Goal: Task Accomplishment & Management: Manage account settings

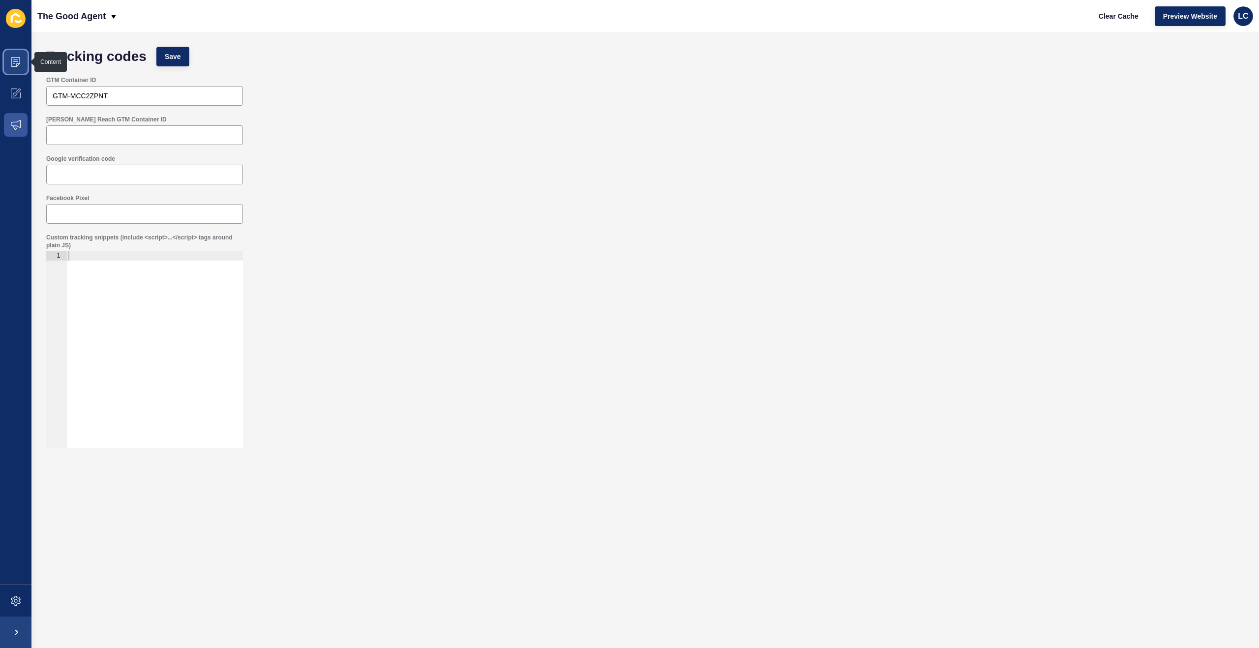
click at [14, 55] on span at bounding box center [15, 61] width 31 height 31
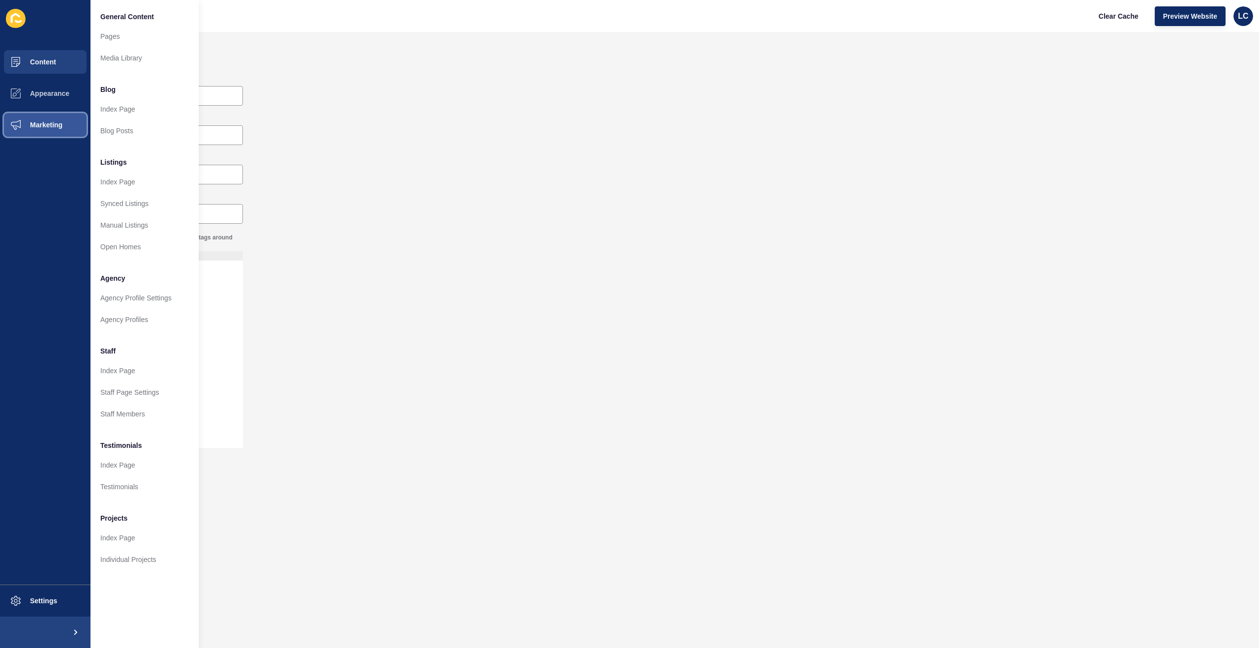
click at [58, 122] on span "Marketing" at bounding box center [31, 125] width 64 height 8
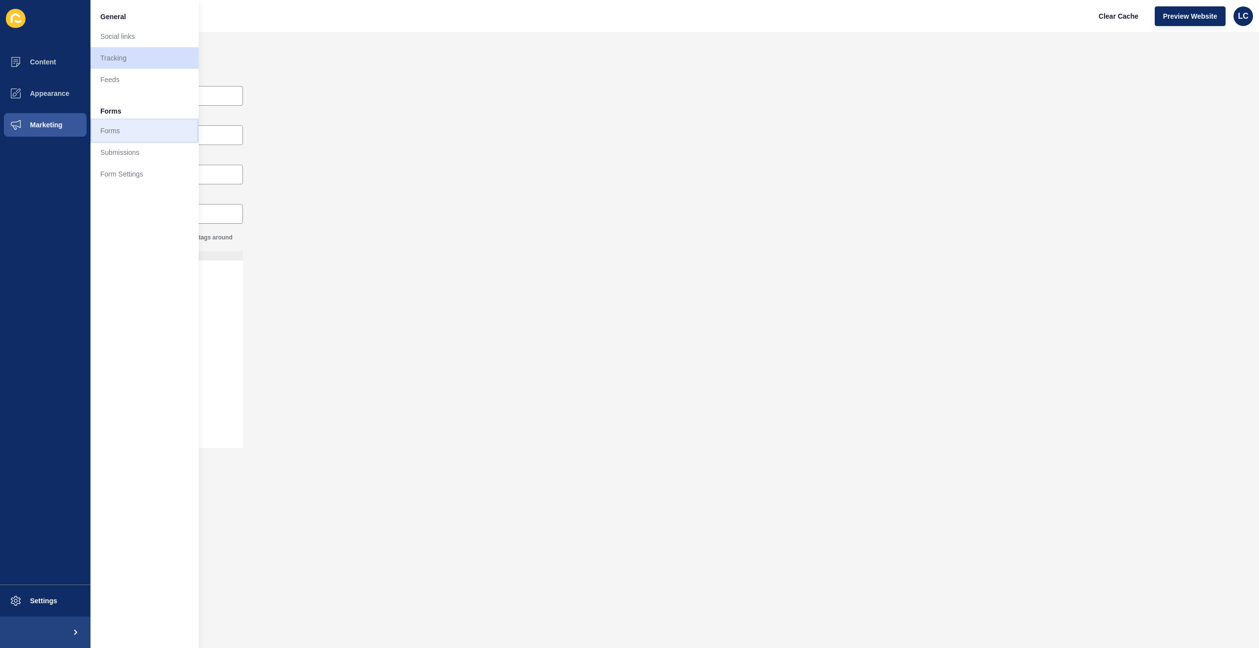
click at [106, 129] on link "Forms" at bounding box center [144, 131] width 108 height 22
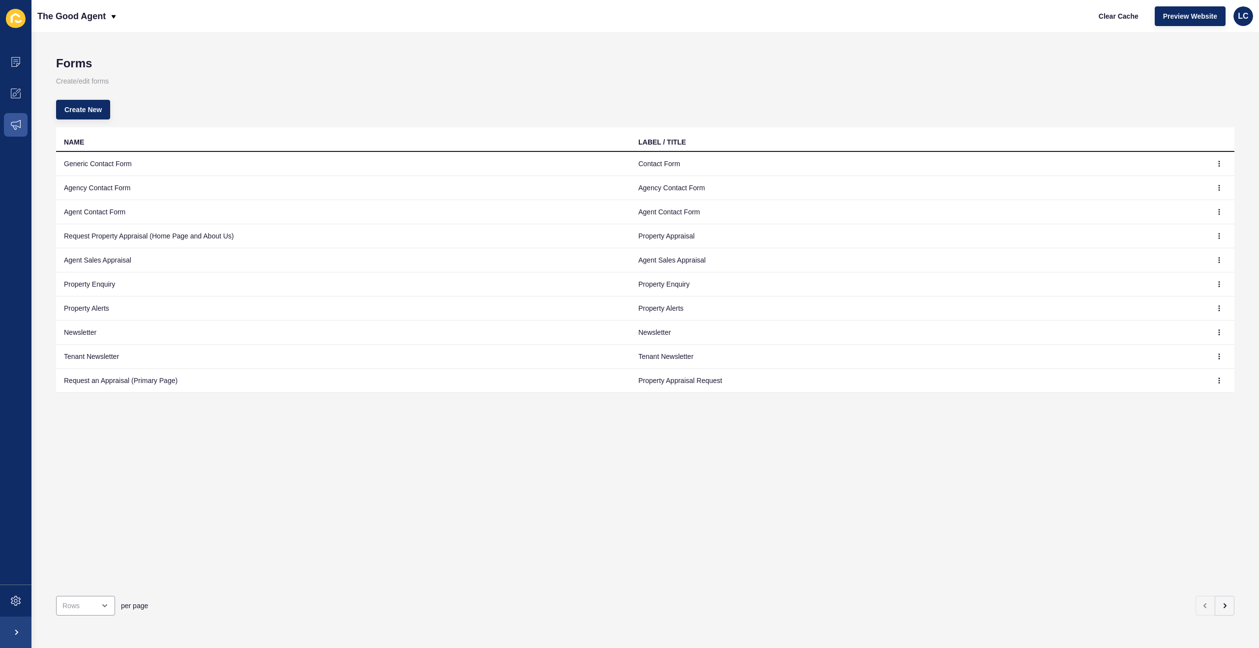
click at [662, 288] on td "Property Enquiry" at bounding box center [917, 284] width 574 height 24
click at [1218, 284] on icon "button" at bounding box center [1219, 284] width 6 height 6
click at [1173, 303] on link "Edit" at bounding box center [1192, 304] width 69 height 22
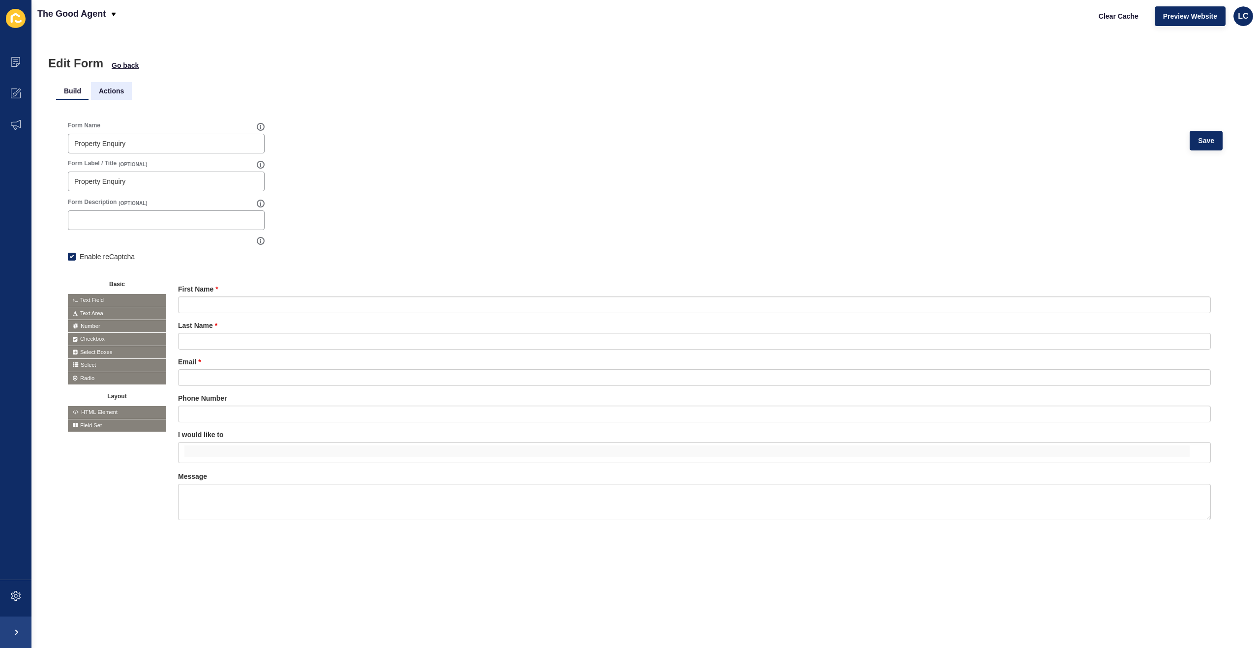
click at [113, 91] on li "Actions" at bounding box center [111, 91] width 41 height 18
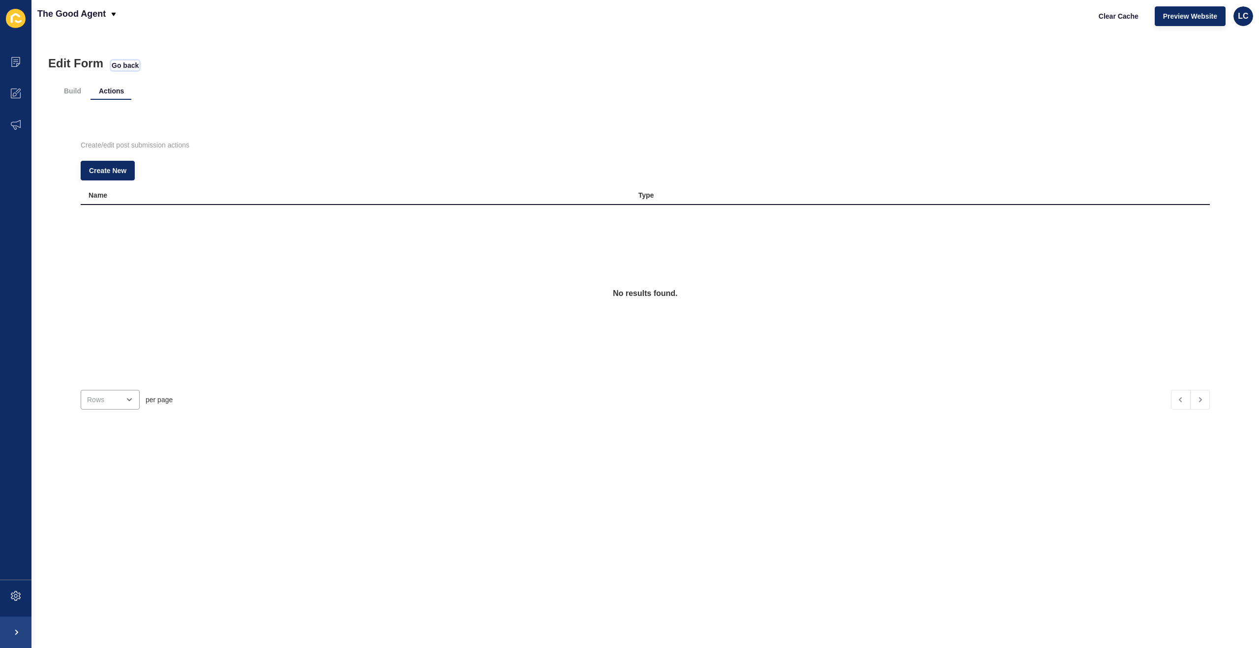
click at [124, 64] on span "Go back" at bounding box center [125, 65] width 27 height 10
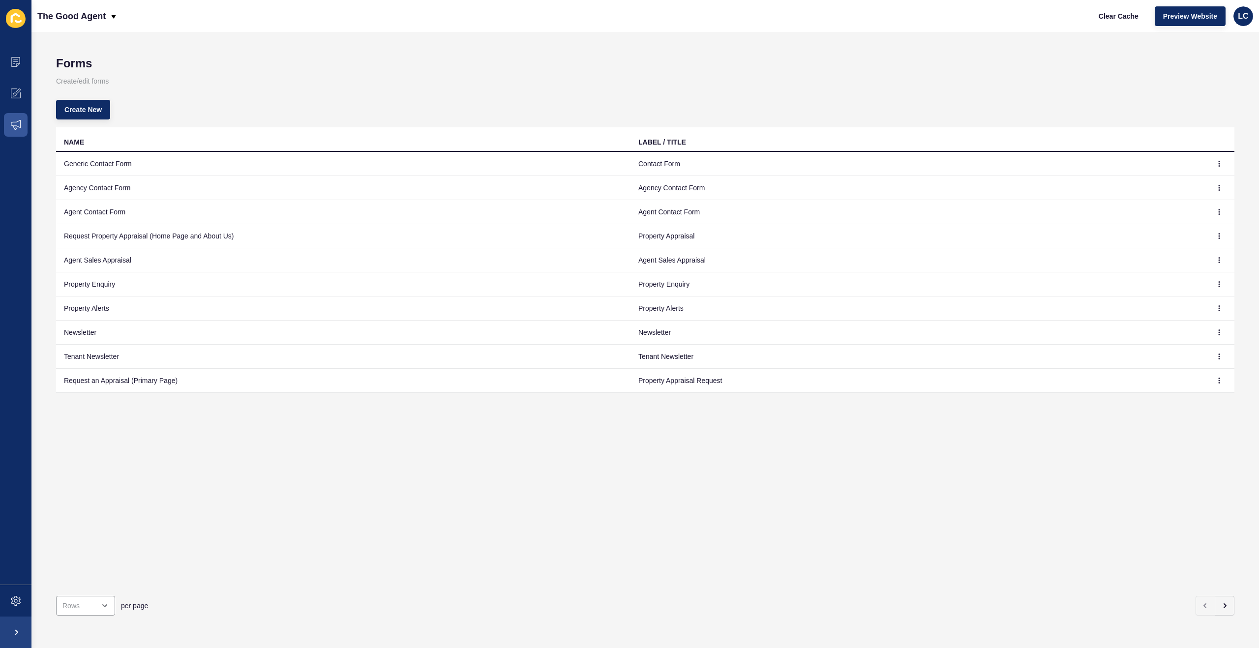
click at [155, 382] on td "Request an Appraisal (Primary Page)" at bounding box center [343, 381] width 574 height 24
click at [1220, 381] on icon "button" at bounding box center [1219, 381] width 6 height 6
click at [1176, 401] on link "Edit" at bounding box center [1192, 400] width 69 height 22
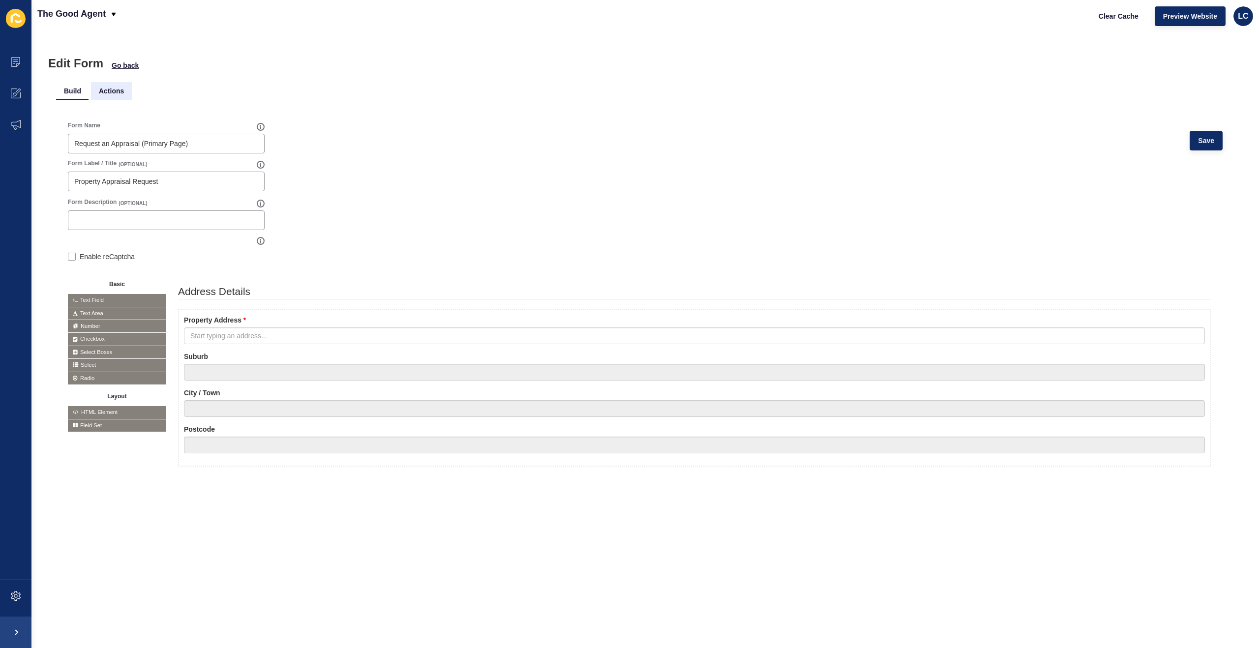
click at [120, 90] on li "Actions" at bounding box center [111, 91] width 41 height 18
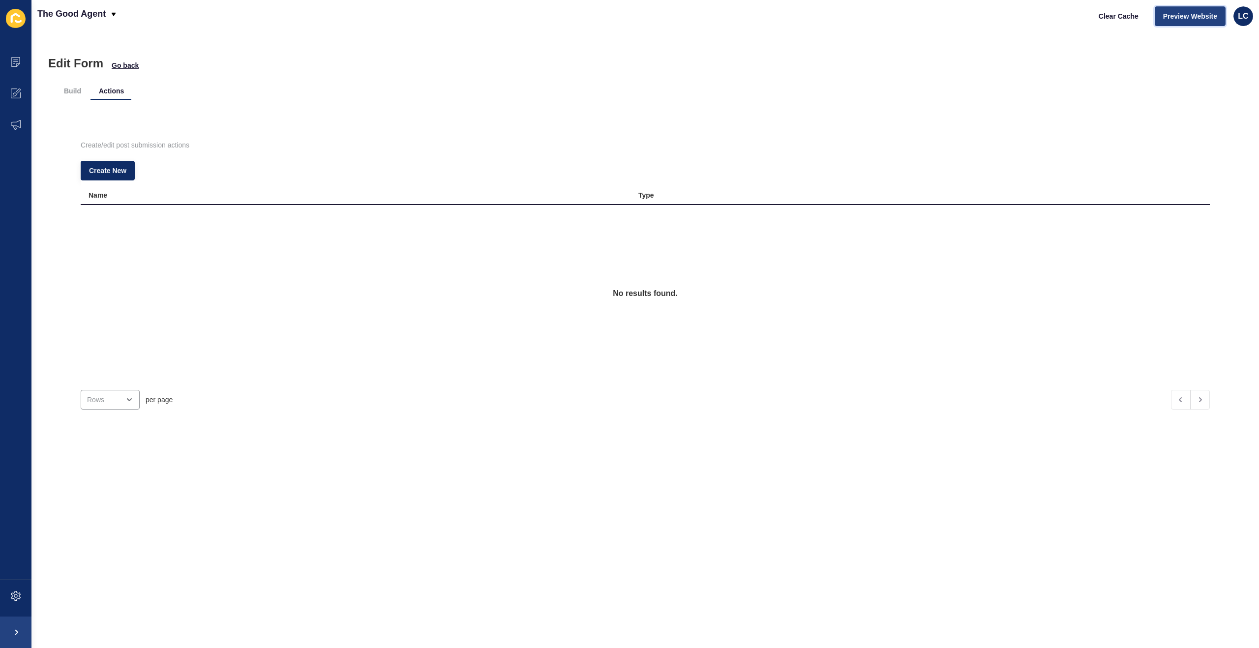
click at [1186, 15] on span "Preview Website" at bounding box center [1190, 16] width 54 height 10
drag, startPoint x: 579, startPoint y: 73, endPoint x: 340, endPoint y: 72, distance: 238.5
click at [571, 73] on div "Build Actions Create/edit post submission actions Create New Name Type No resul…" at bounding box center [645, 256] width 1178 height 372
click at [130, 64] on span "Go back" at bounding box center [125, 65] width 27 height 10
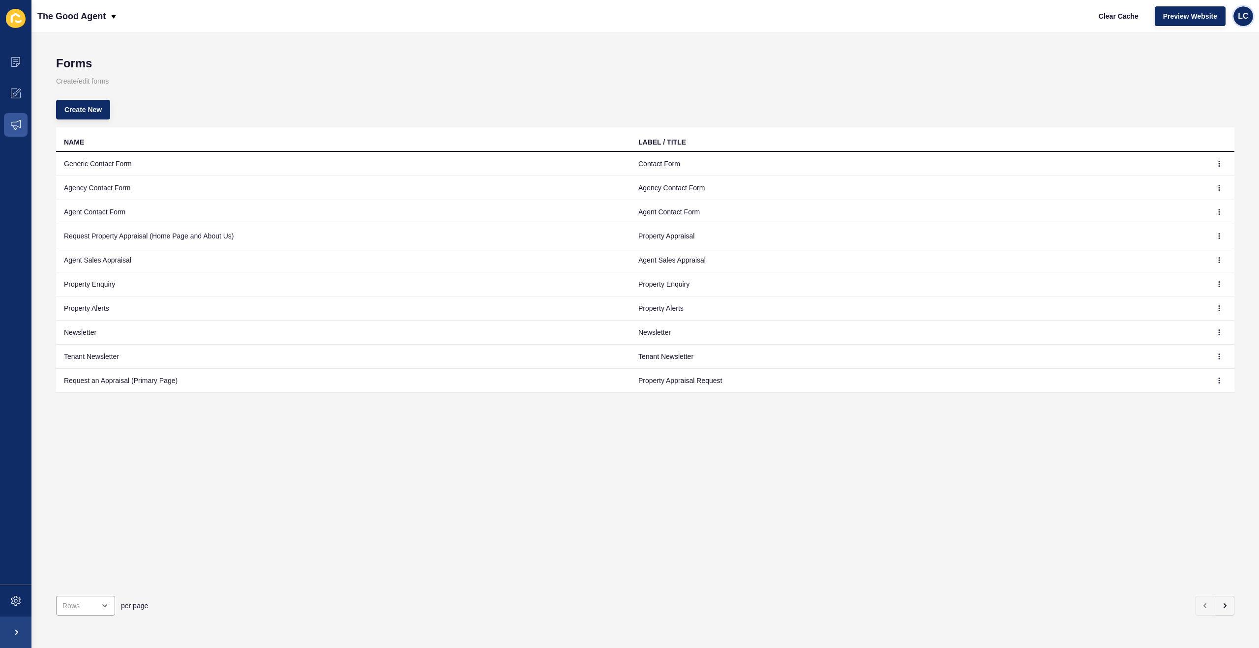
click at [1238, 15] on span "LC" at bounding box center [1243, 16] width 10 height 10
click at [1223, 60] on link "Contact Support" at bounding box center [1219, 61] width 72 height 22
click at [108, 163] on td "Generic Contact Form" at bounding box center [343, 164] width 574 height 24
click at [1217, 161] on icon "button" at bounding box center [1219, 164] width 6 height 6
click at [1189, 179] on link "Edit" at bounding box center [1192, 184] width 69 height 22
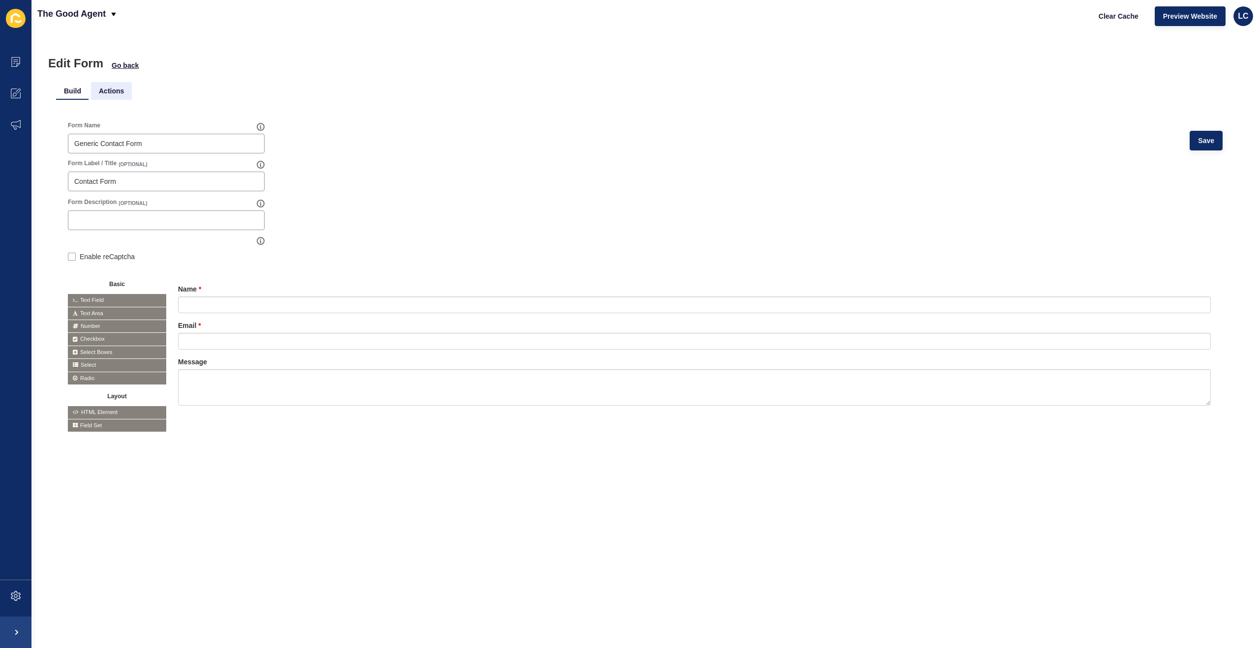
click at [111, 90] on li "Actions" at bounding box center [111, 91] width 41 height 18
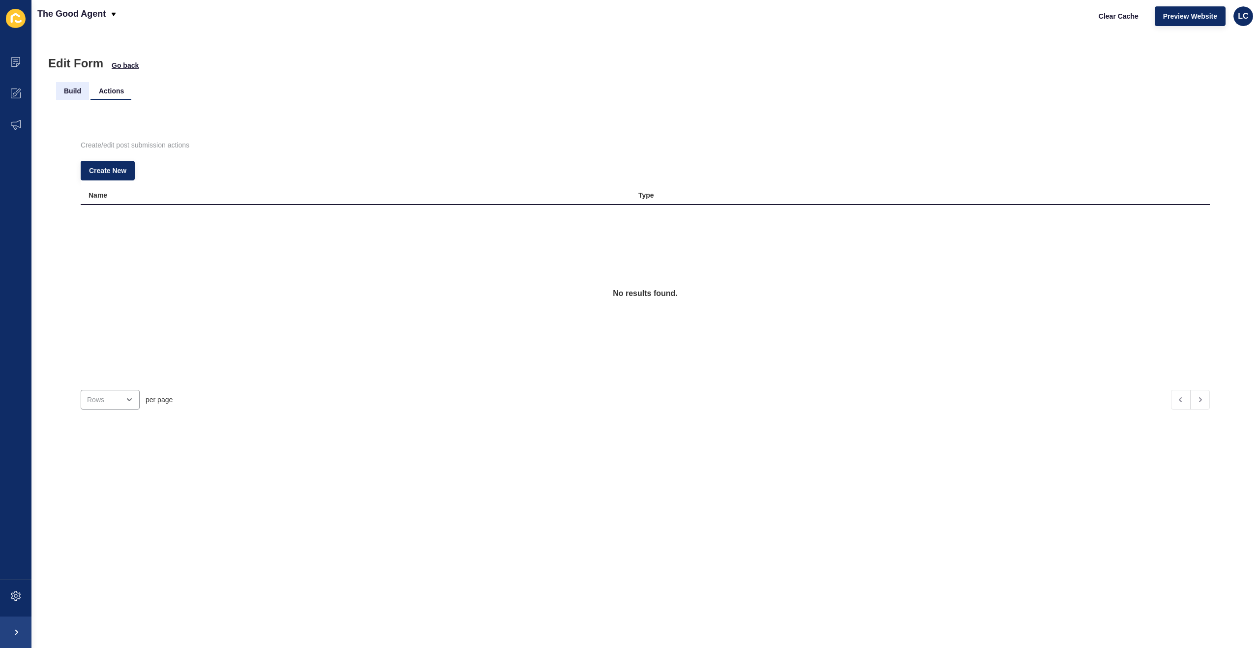
click at [79, 91] on li "Build" at bounding box center [72, 91] width 33 height 18
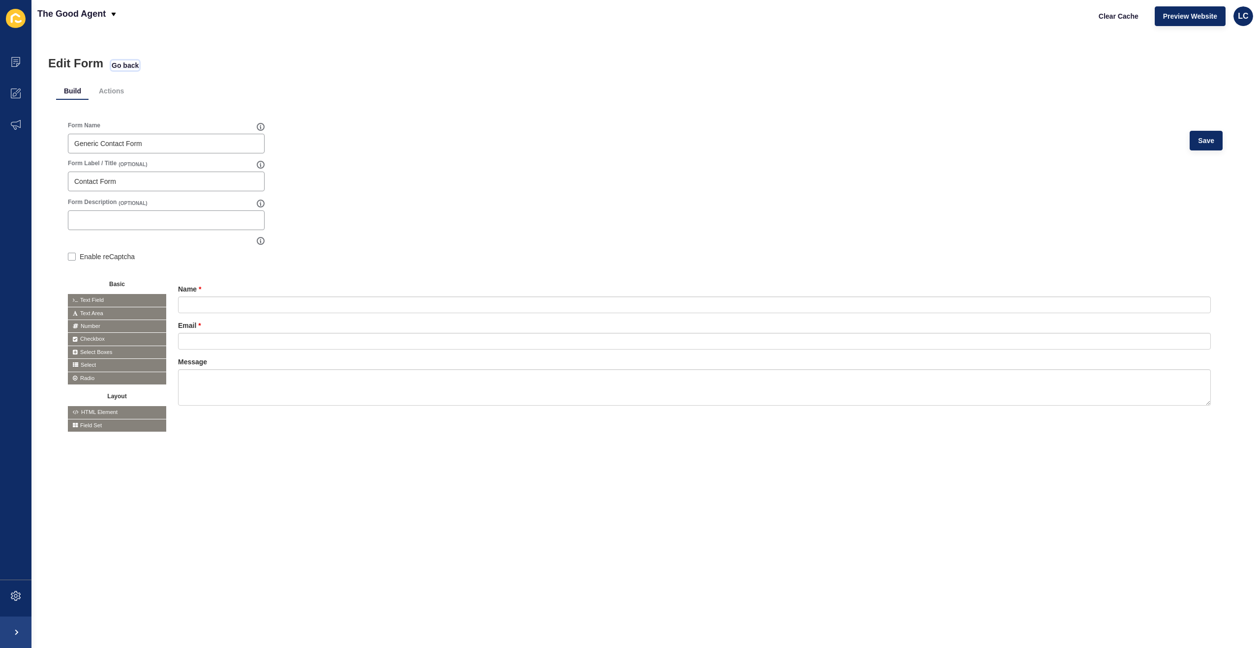
click at [120, 62] on span "Go back" at bounding box center [125, 65] width 27 height 10
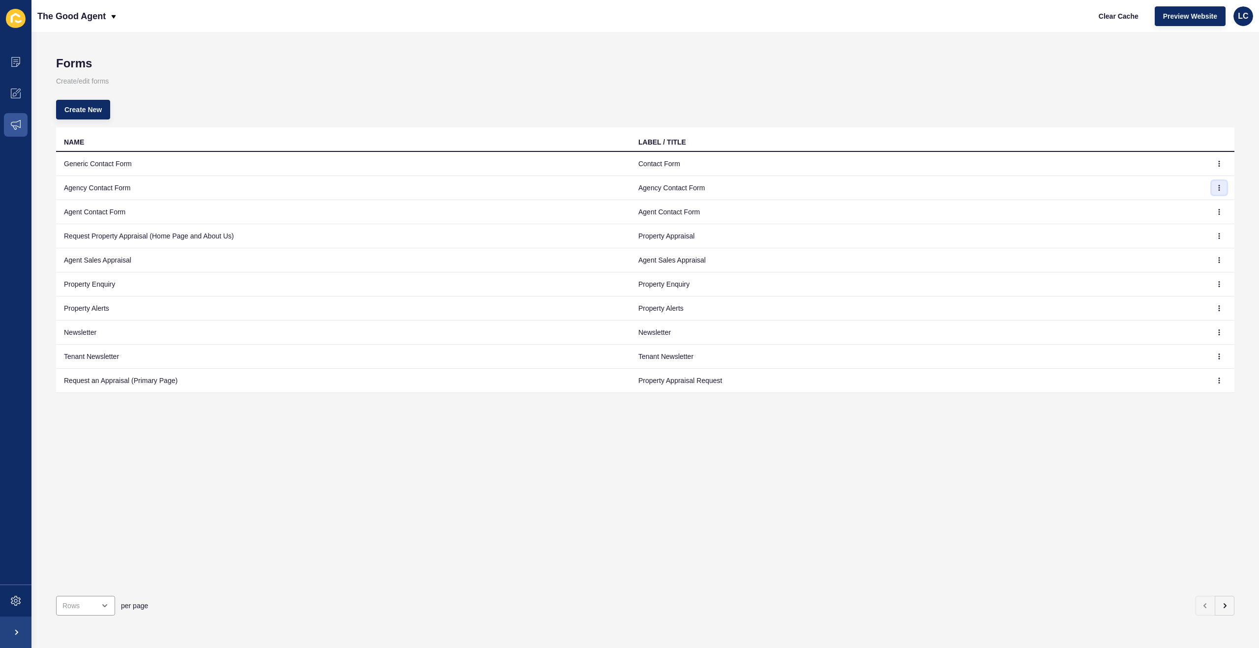
click at [1219, 189] on icon "button" at bounding box center [1219, 188] width 6 height 6
click at [1183, 202] on link "Edit" at bounding box center [1192, 208] width 69 height 22
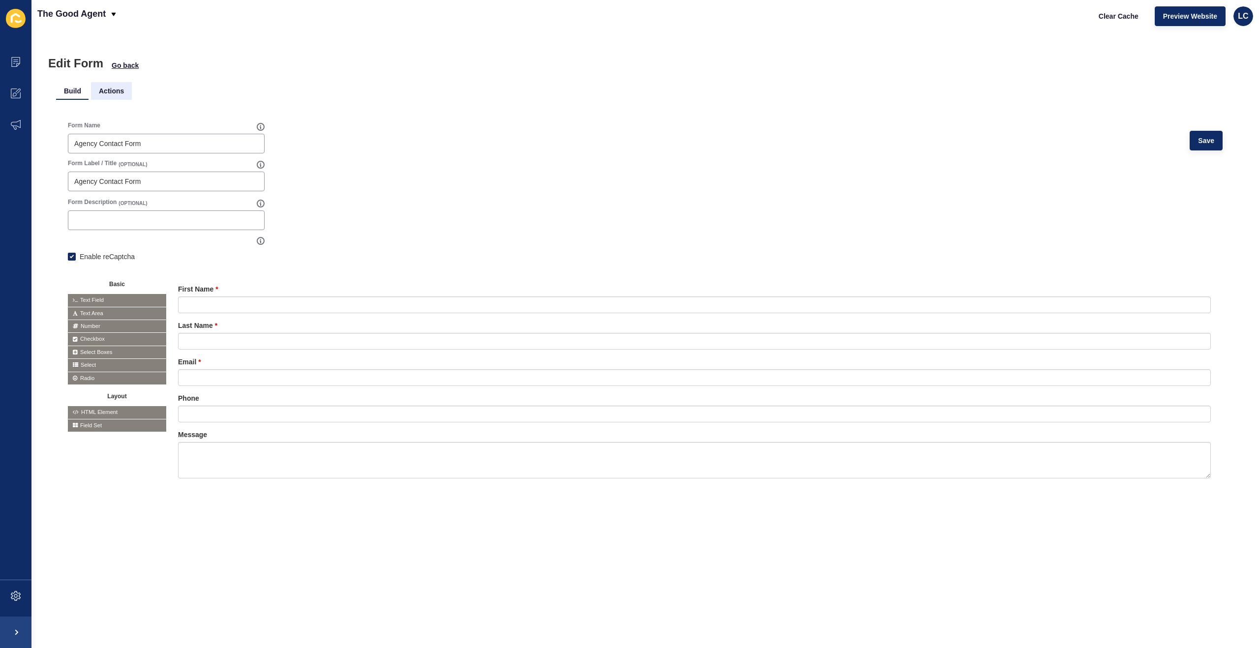
click at [101, 90] on li "Actions" at bounding box center [111, 91] width 41 height 18
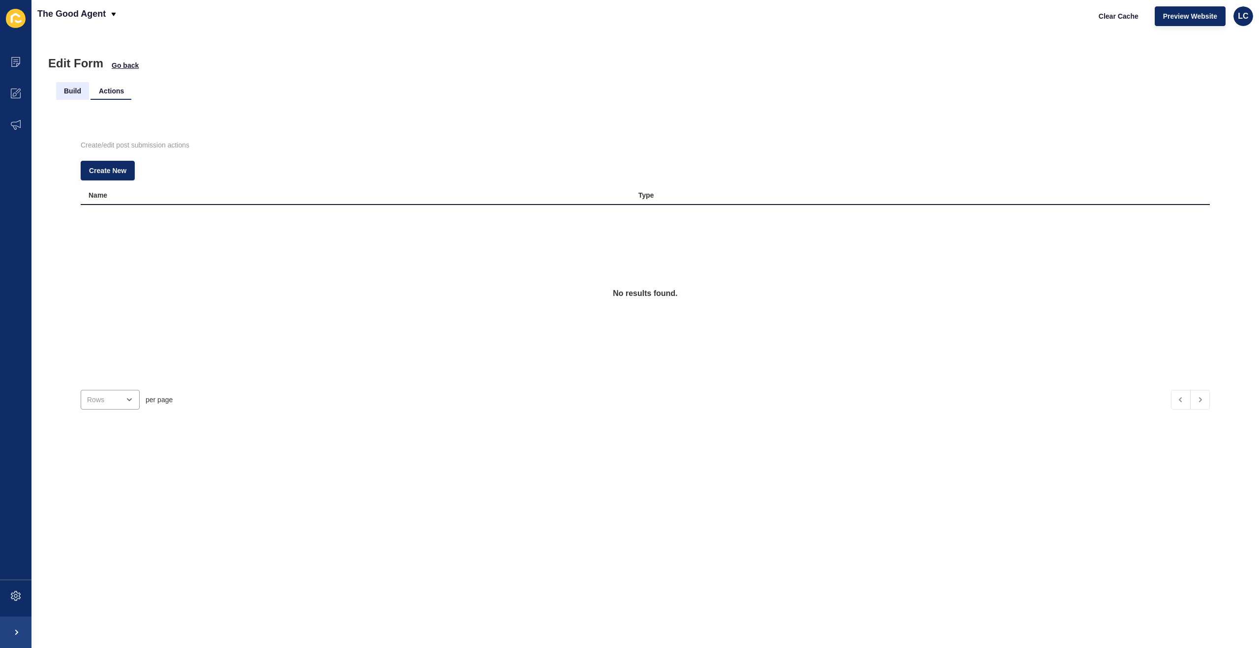
click at [78, 91] on li "Build" at bounding box center [72, 91] width 33 height 18
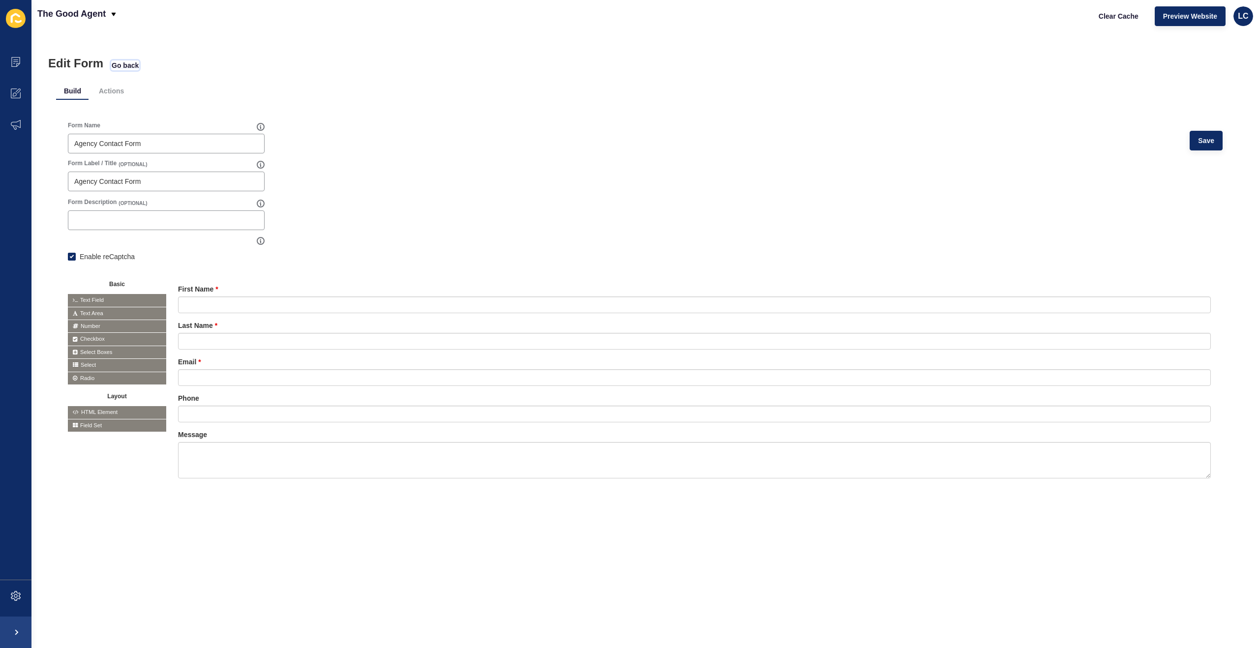
click at [129, 65] on span "Go back" at bounding box center [125, 65] width 27 height 10
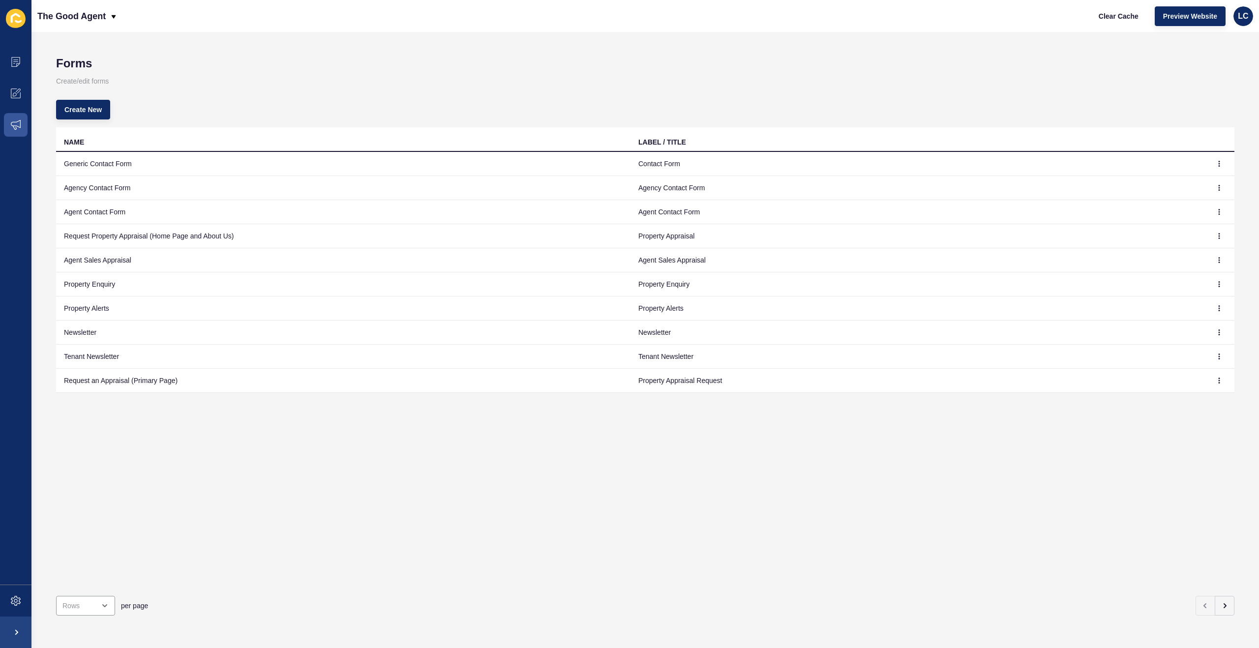
click at [136, 283] on td "Property Enquiry" at bounding box center [343, 284] width 574 height 24
click at [17, 93] on icon at bounding box center [18, 91] width 5 height 5
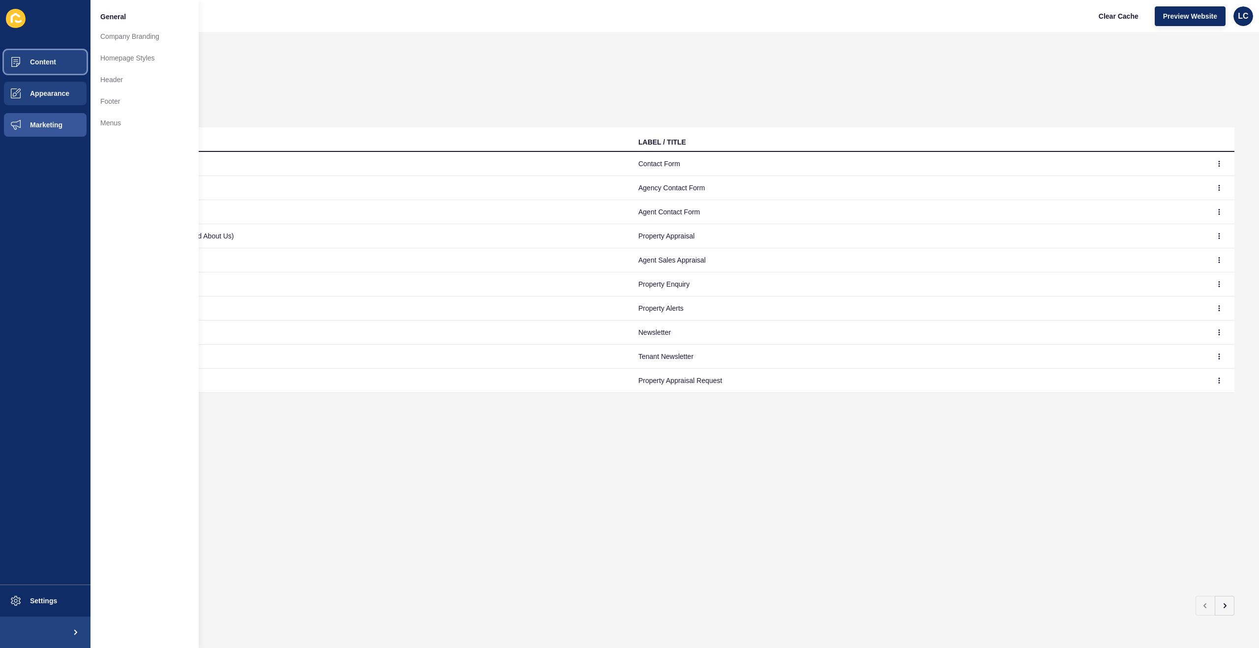
click at [41, 64] on span "Content" at bounding box center [28, 62] width 58 height 8
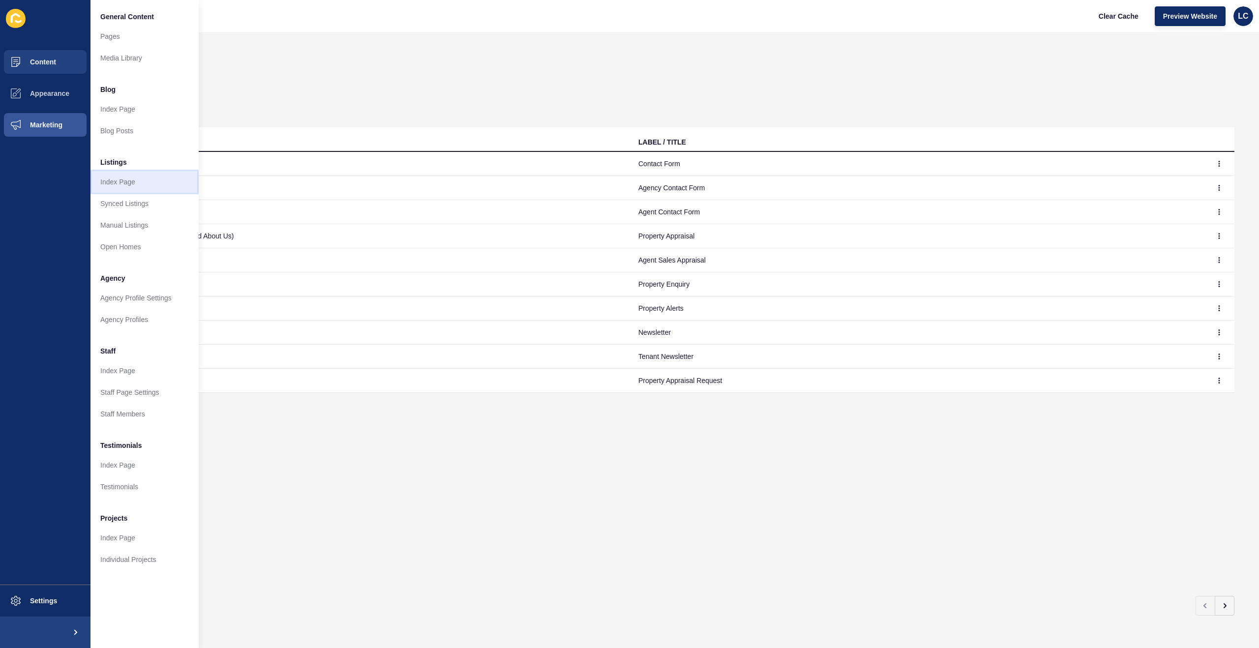
click at [121, 178] on link "Index Page" at bounding box center [144, 182] width 108 height 22
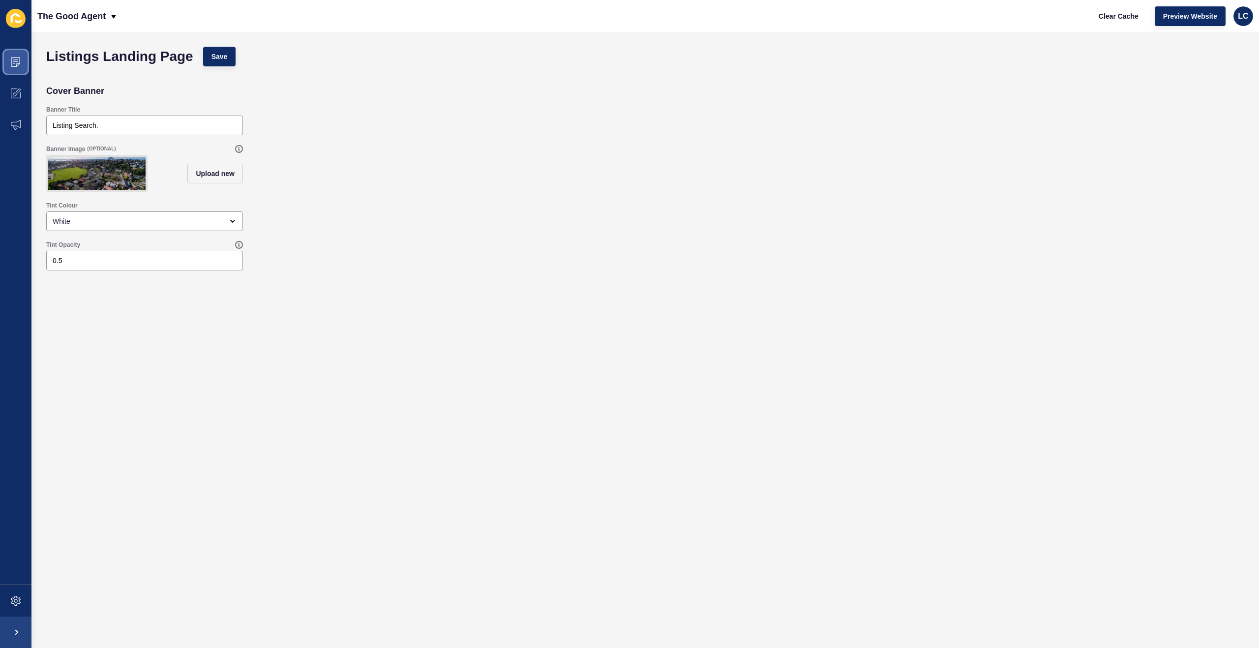
click at [22, 61] on span at bounding box center [15, 61] width 31 height 31
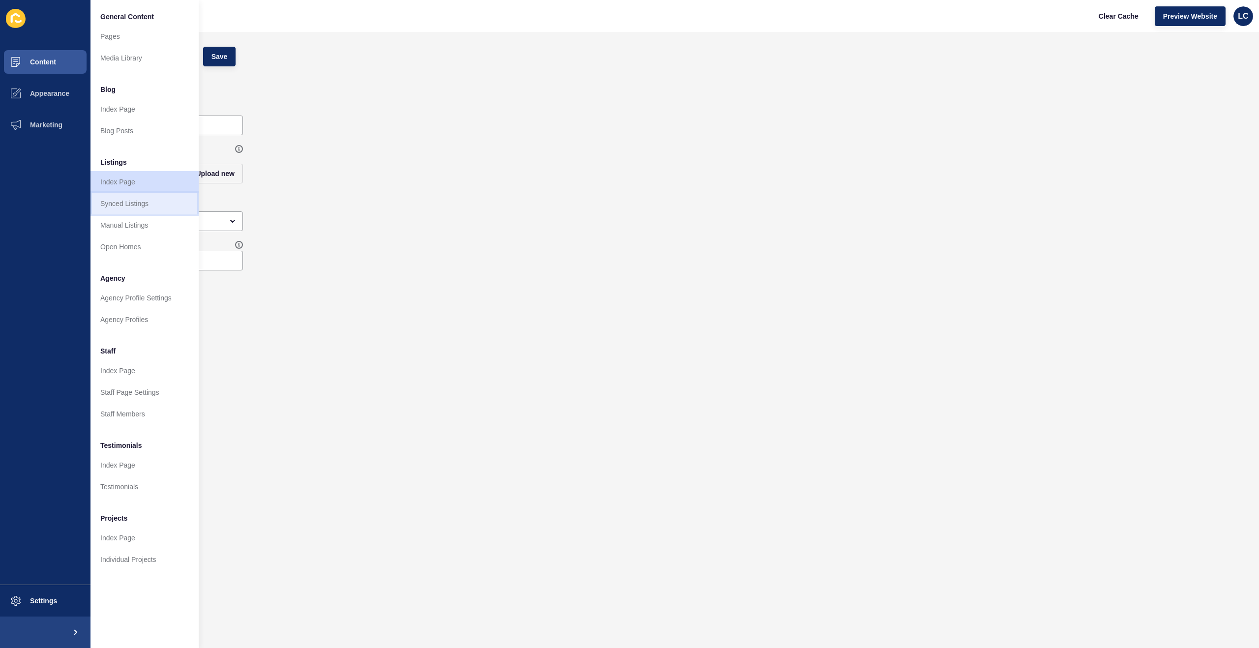
click at [142, 201] on link "Synced Listings" at bounding box center [144, 204] width 108 height 22
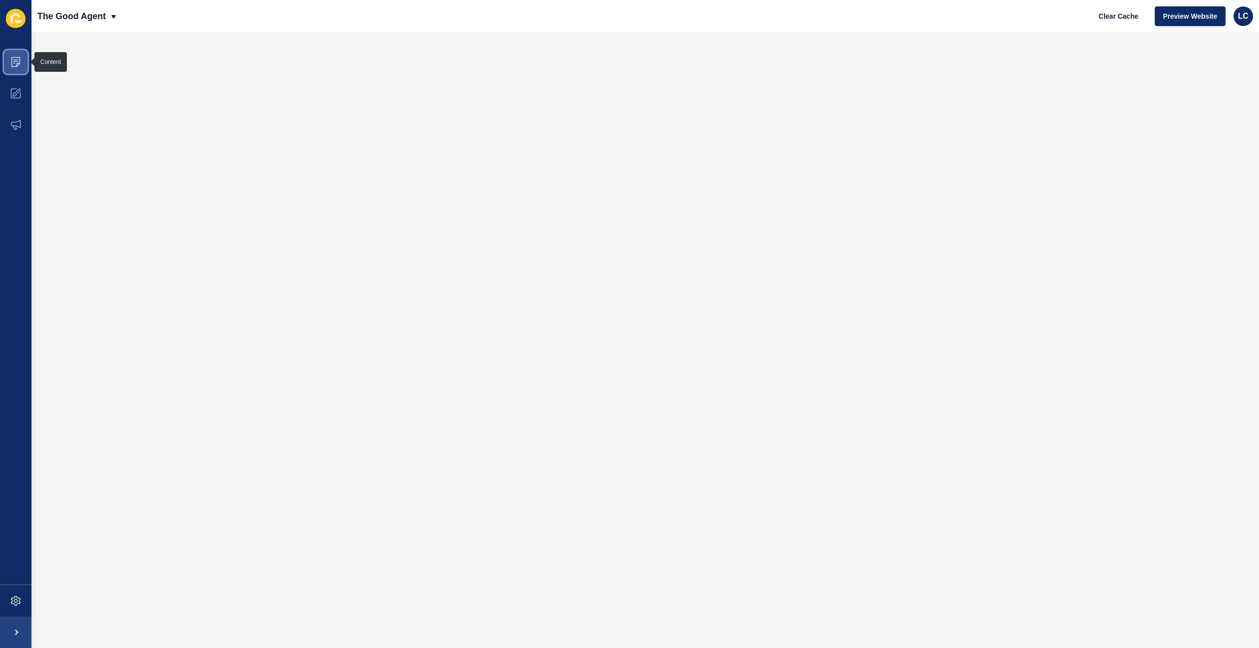
click at [24, 63] on span at bounding box center [15, 61] width 31 height 31
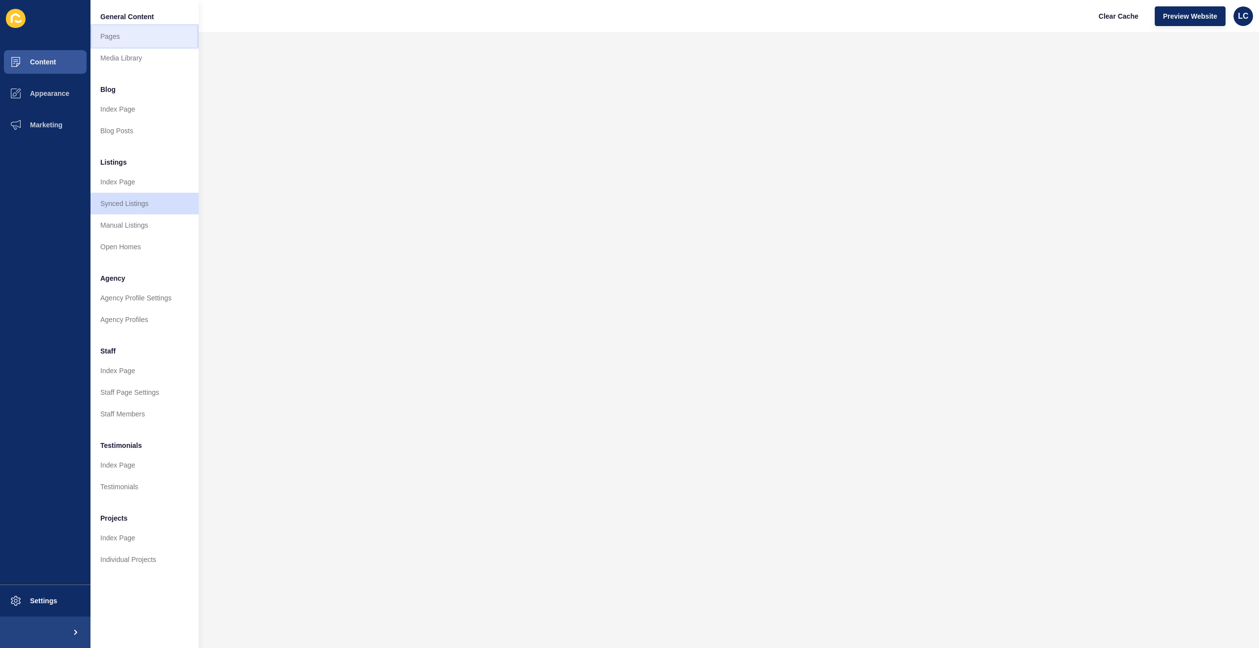
click at [113, 32] on link "Pages" at bounding box center [144, 37] width 108 height 22
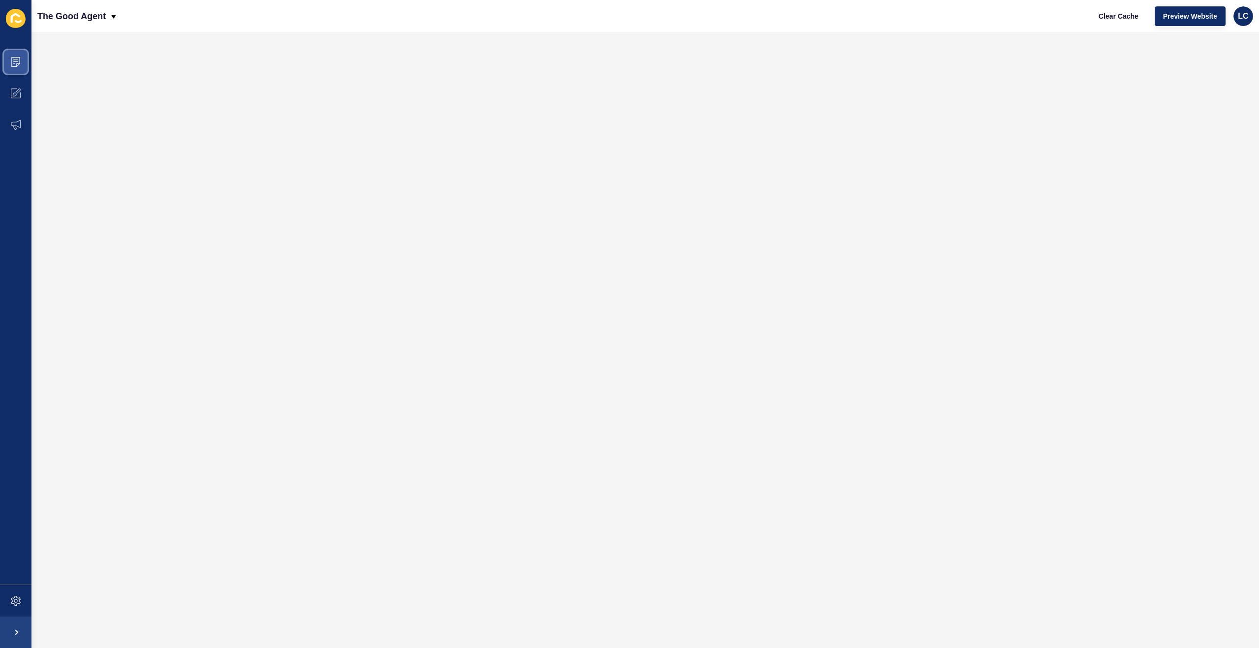
click at [14, 63] on icon at bounding box center [14, 63] width 2 height 0
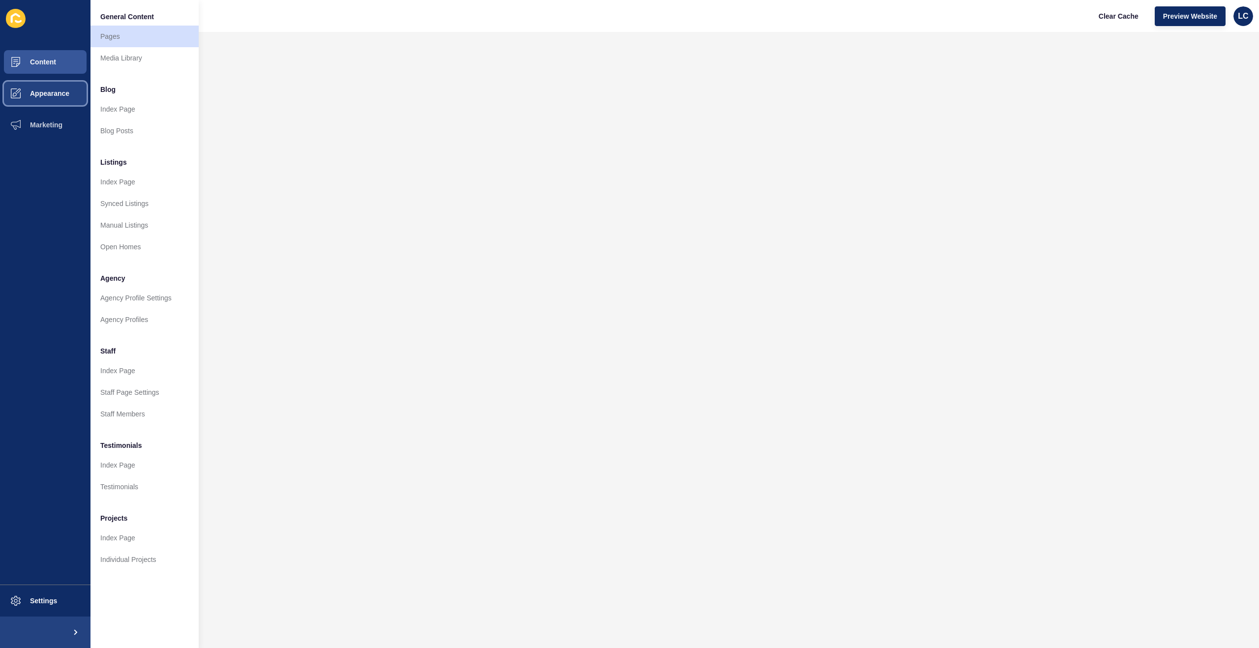
click at [43, 90] on span "Appearance" at bounding box center [34, 94] width 71 height 8
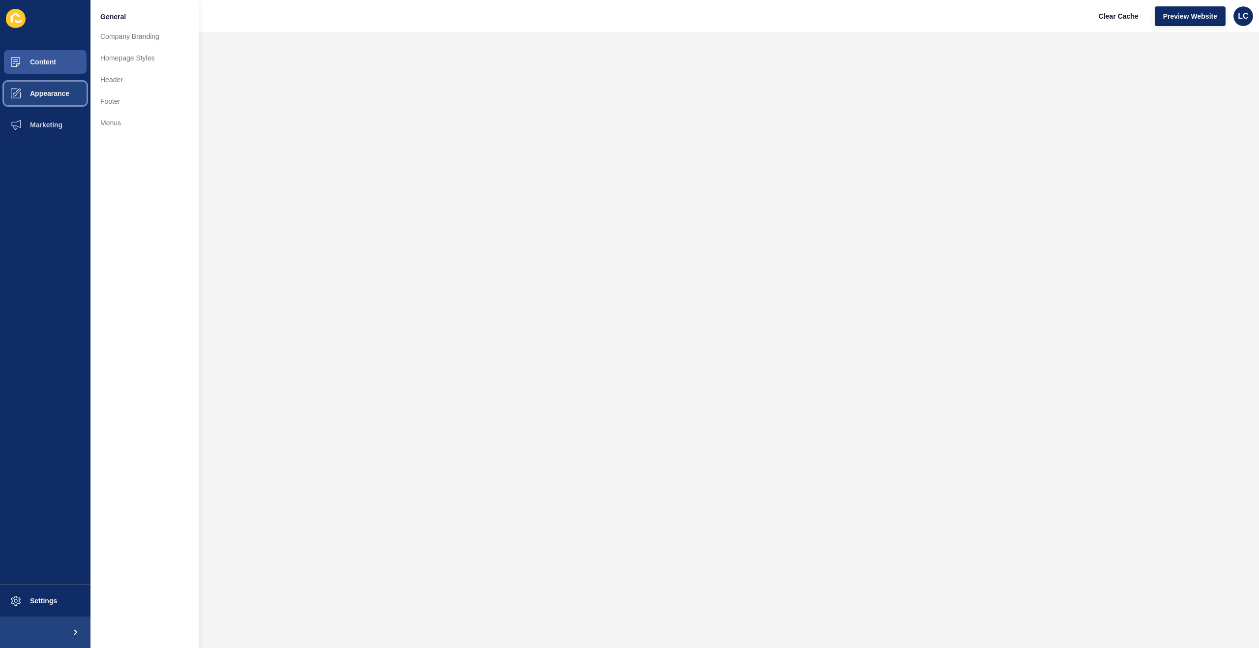
click at [55, 93] on span "Appearance" at bounding box center [34, 94] width 71 height 8
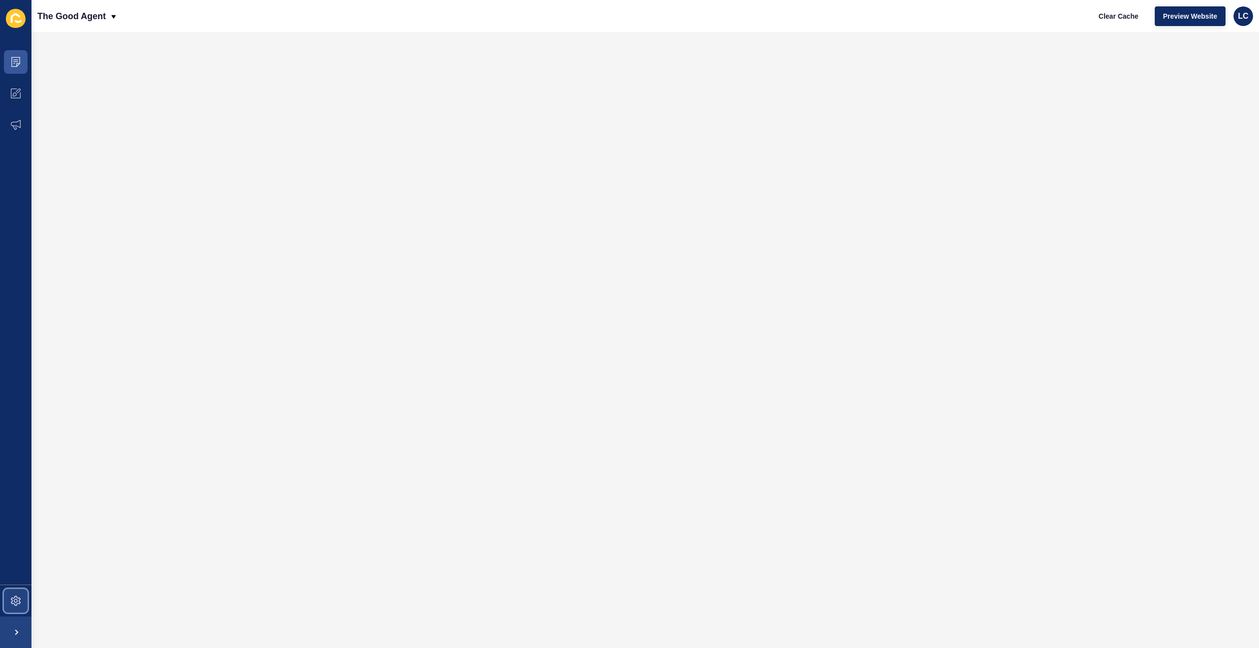
click at [15, 591] on span at bounding box center [15, 600] width 31 height 31
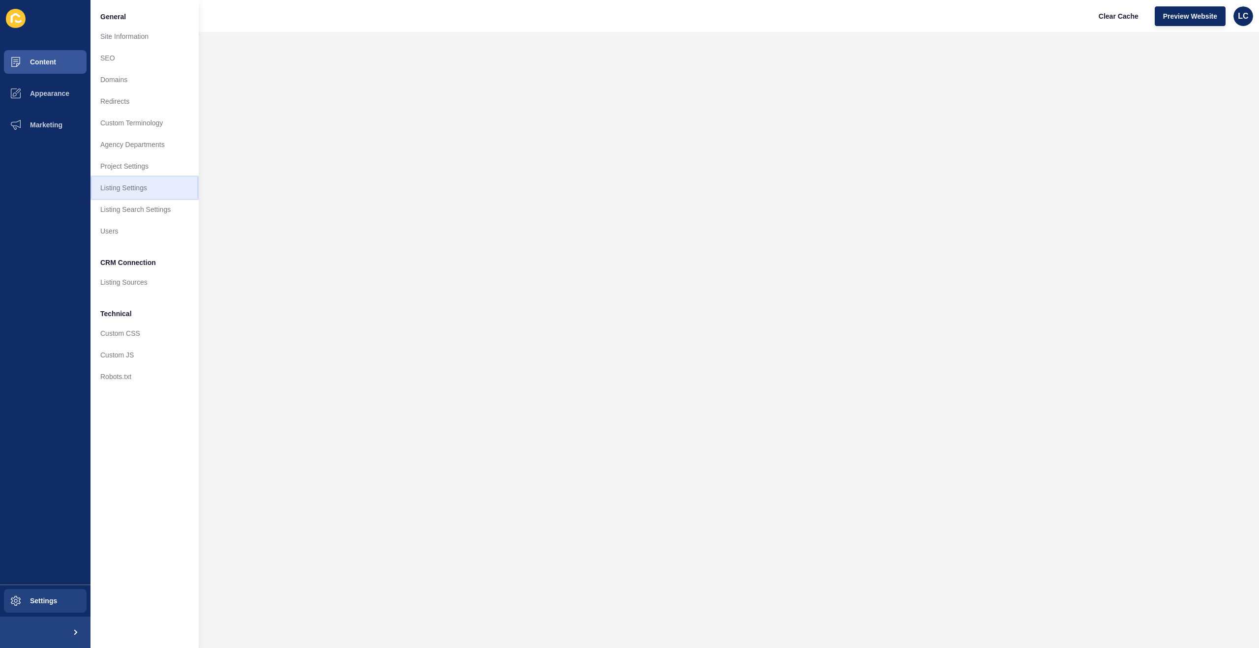
click at [124, 184] on link "Listing Settings" at bounding box center [144, 188] width 108 height 22
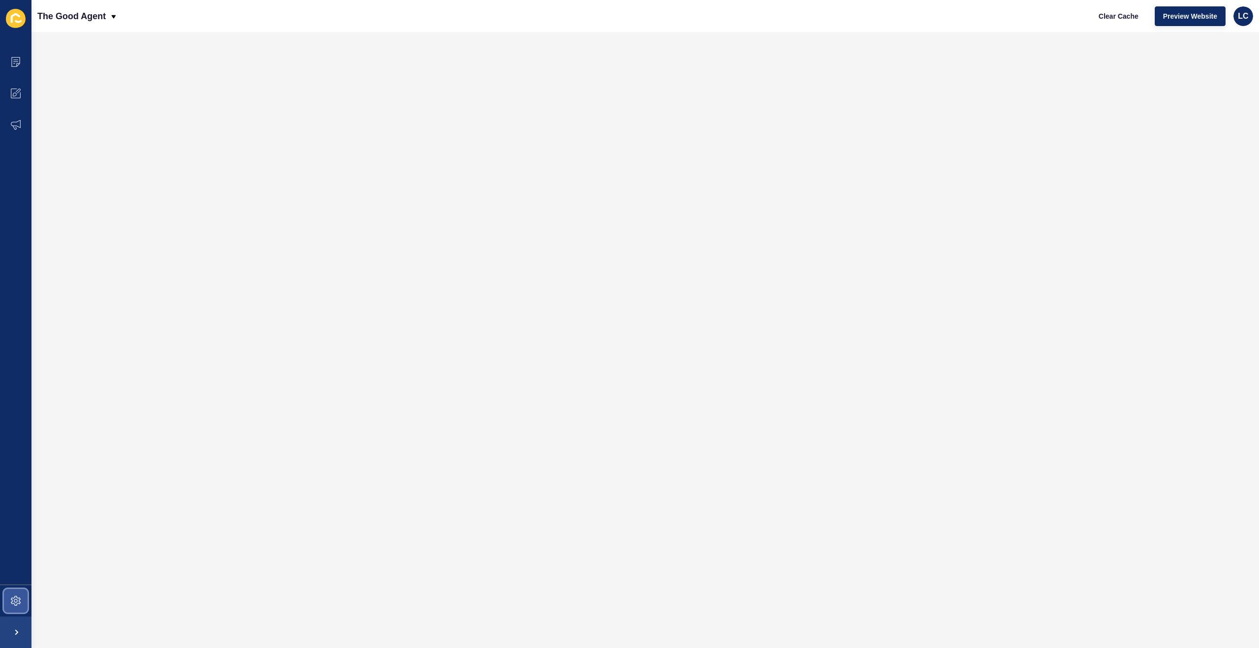
click at [16, 604] on icon at bounding box center [16, 601] width 10 height 10
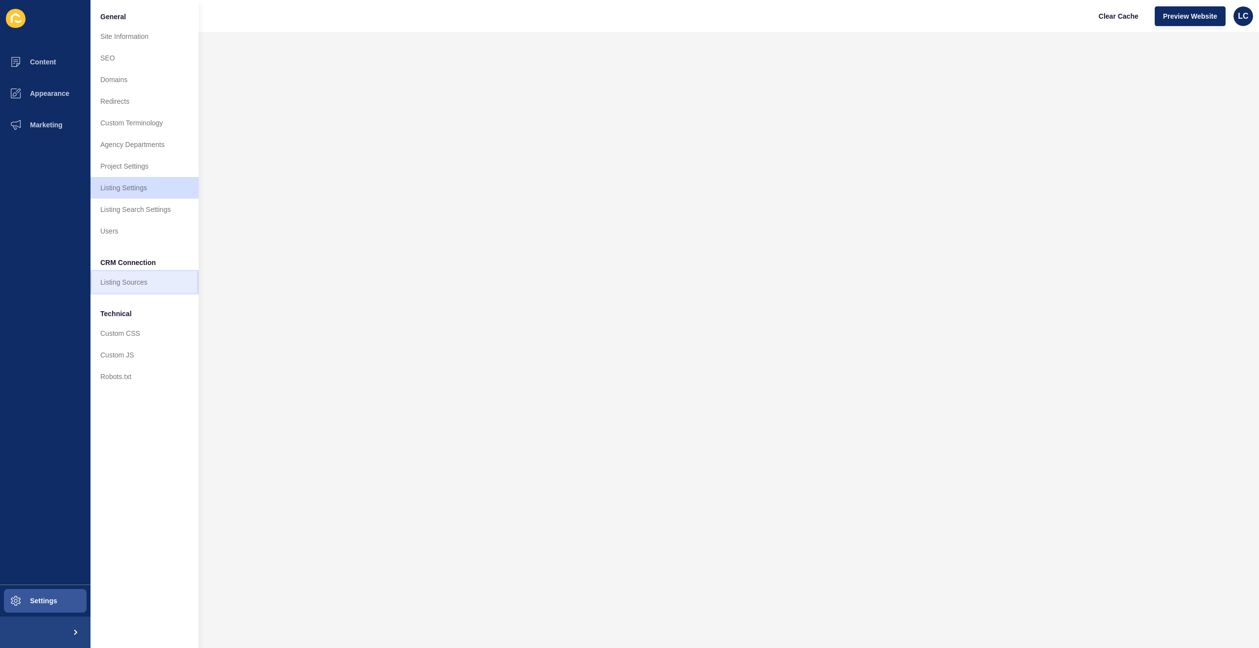
click at [130, 275] on link "Listing Sources" at bounding box center [144, 282] width 108 height 22
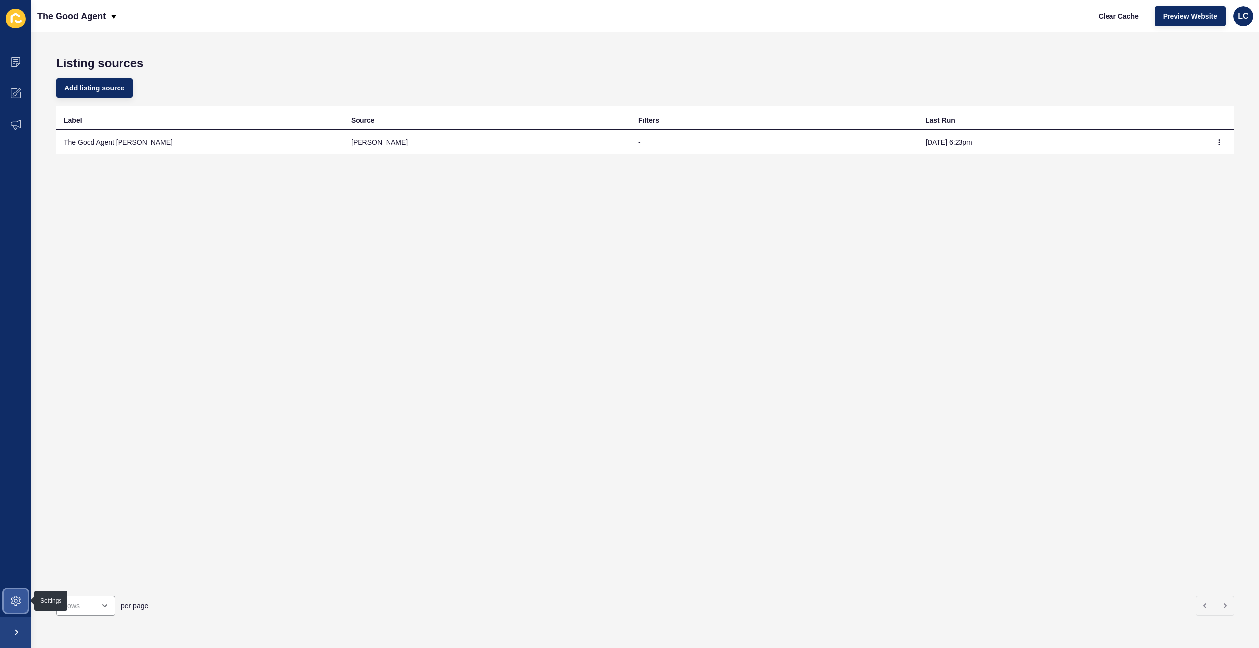
click at [17, 590] on span at bounding box center [15, 600] width 31 height 31
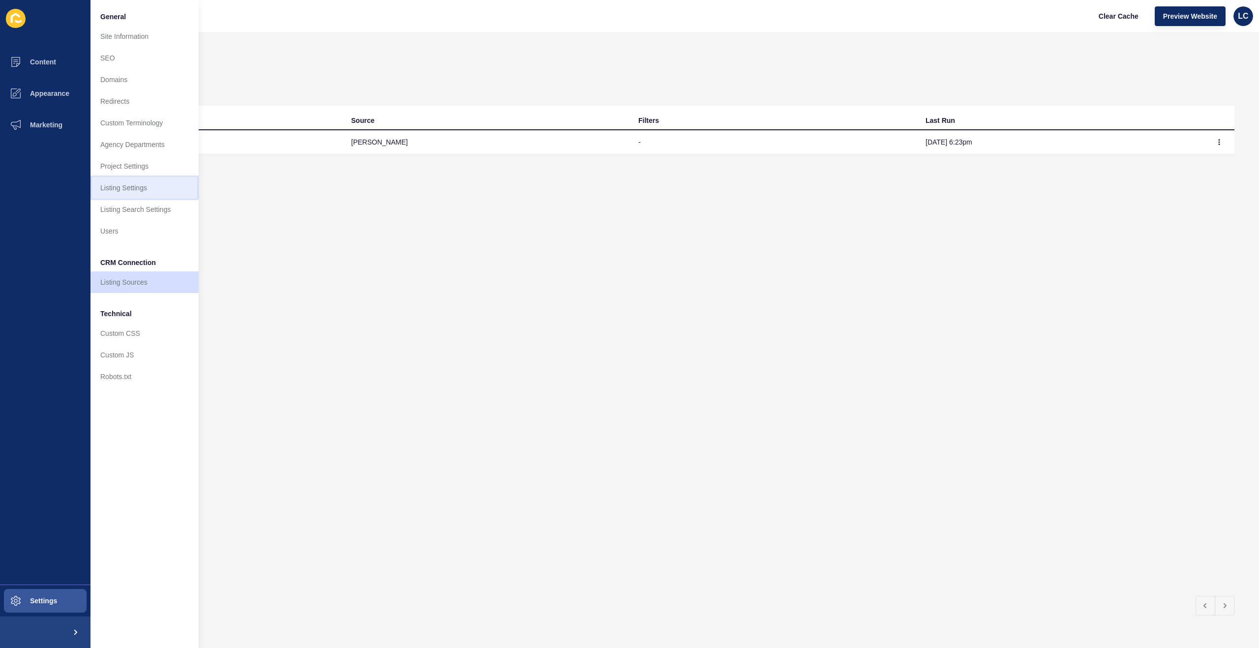
click at [117, 188] on link "Listing Settings" at bounding box center [144, 188] width 108 height 22
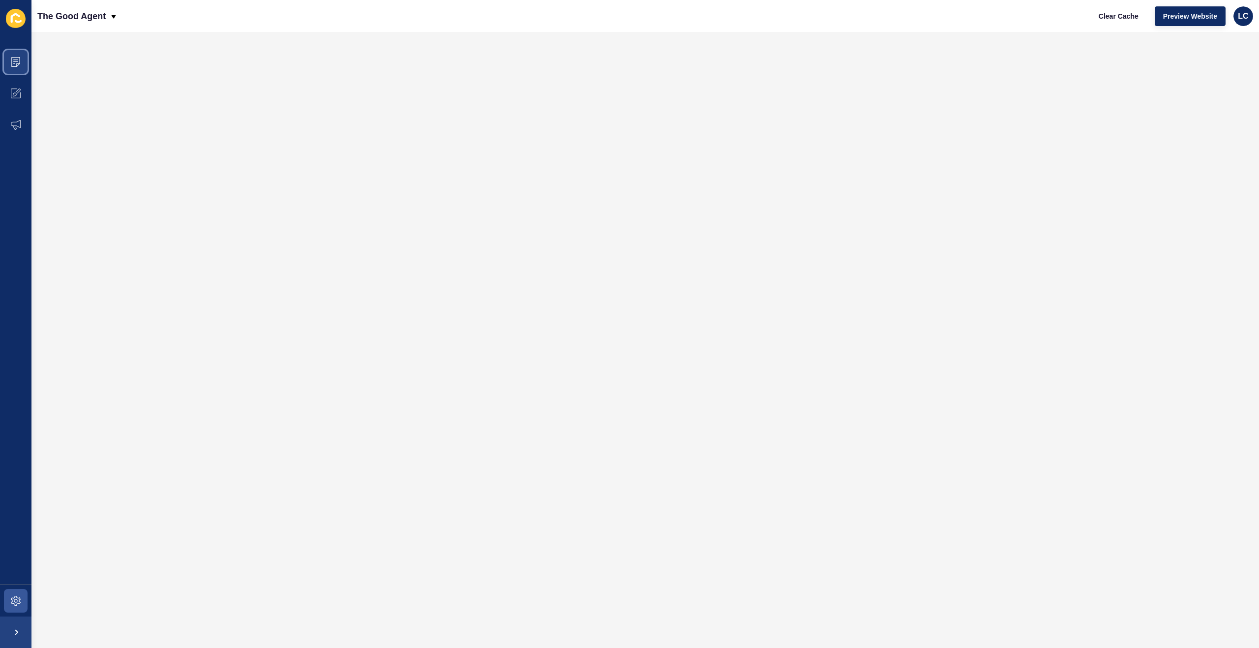
click at [20, 59] on icon at bounding box center [16, 62] width 10 height 10
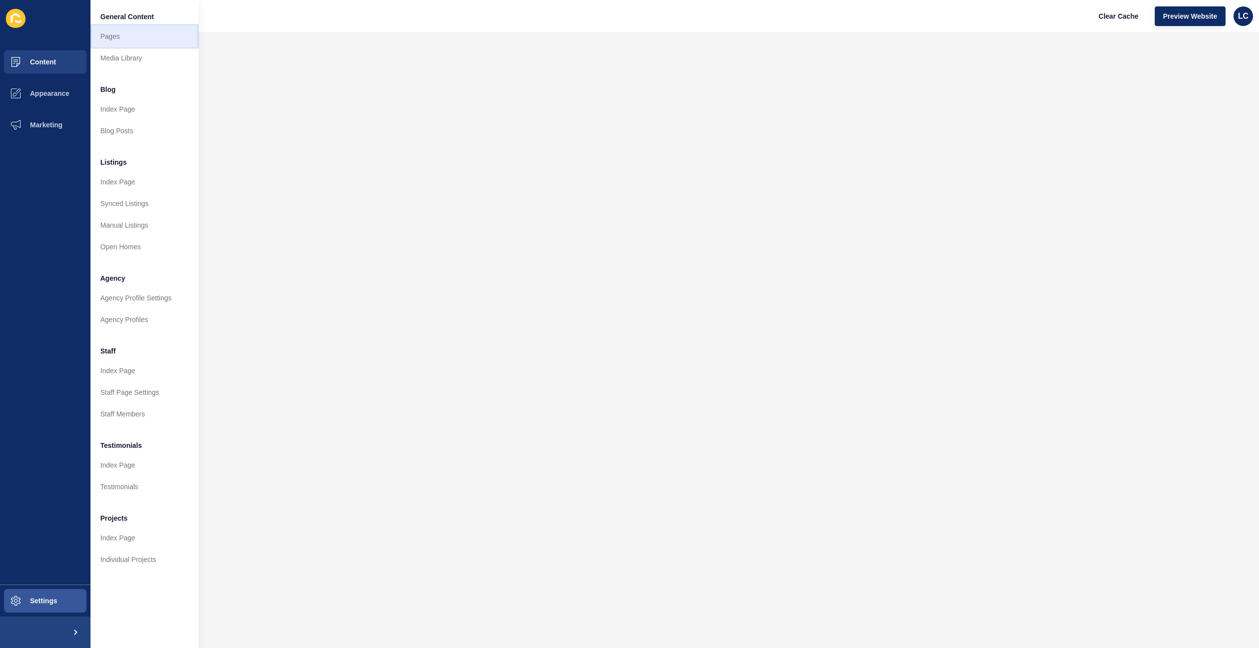
click at [113, 33] on link "Pages" at bounding box center [144, 37] width 108 height 22
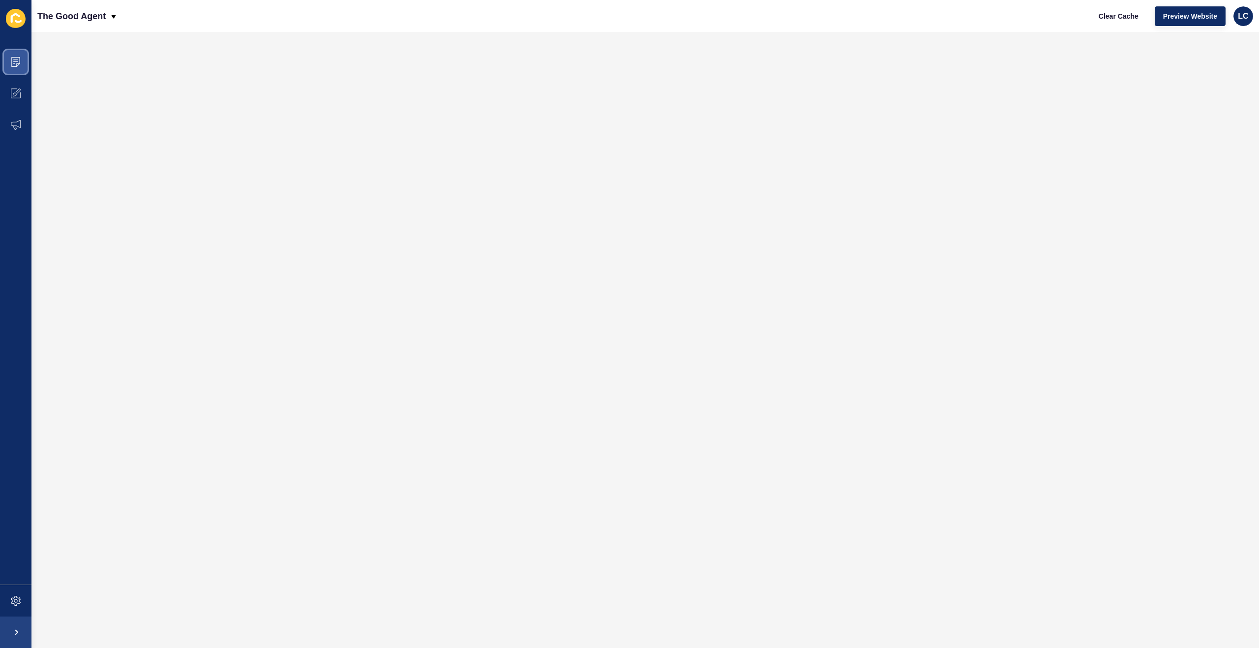
click at [19, 64] on icon at bounding box center [15, 62] width 9 height 10
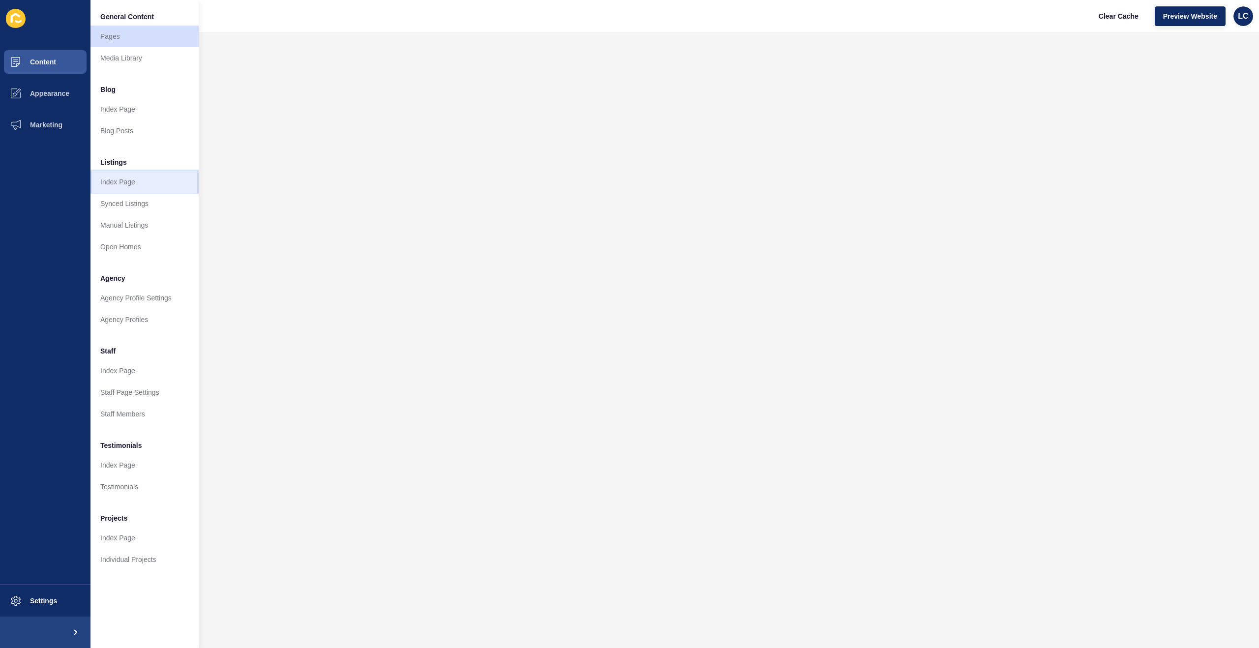
click at [120, 179] on link "Index Page" at bounding box center [144, 182] width 108 height 22
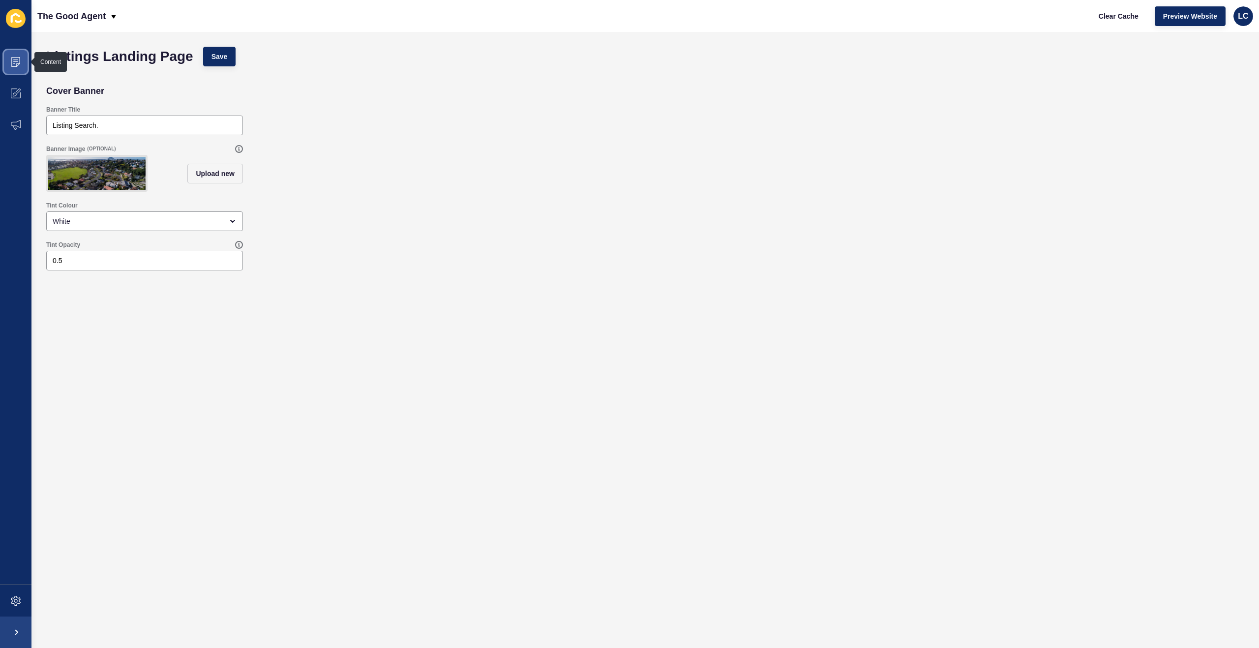
click at [18, 66] on icon at bounding box center [16, 62] width 10 height 10
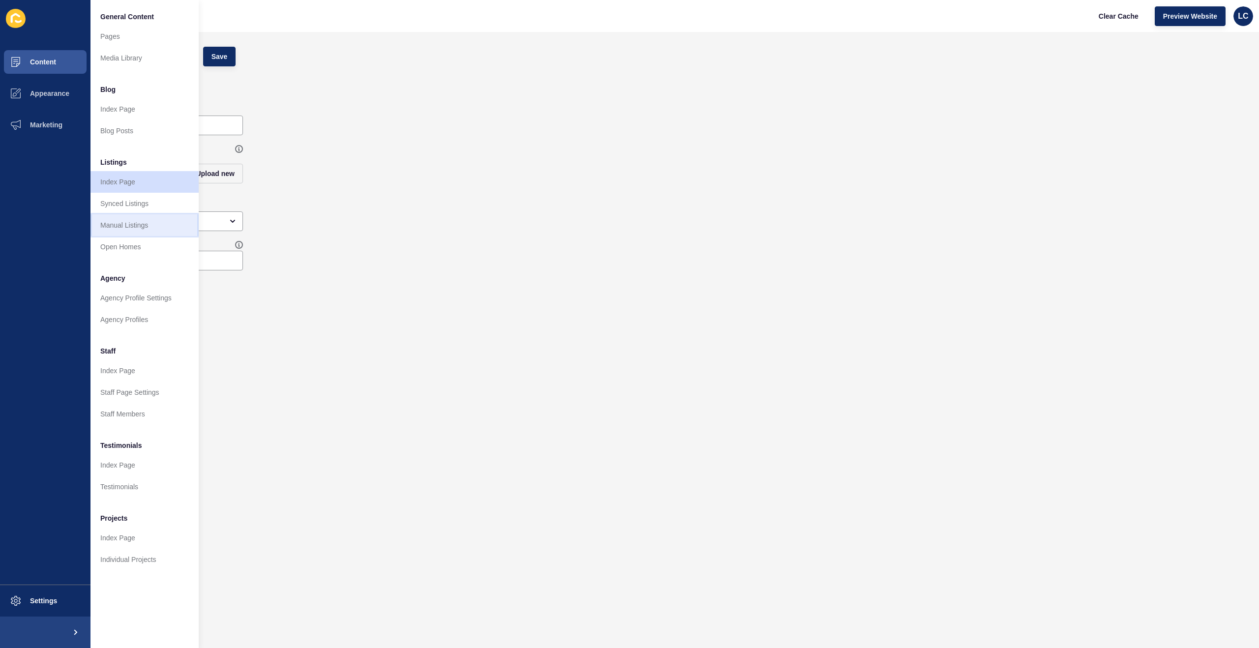
click at [129, 225] on link "Manual Listings" at bounding box center [144, 225] width 108 height 22
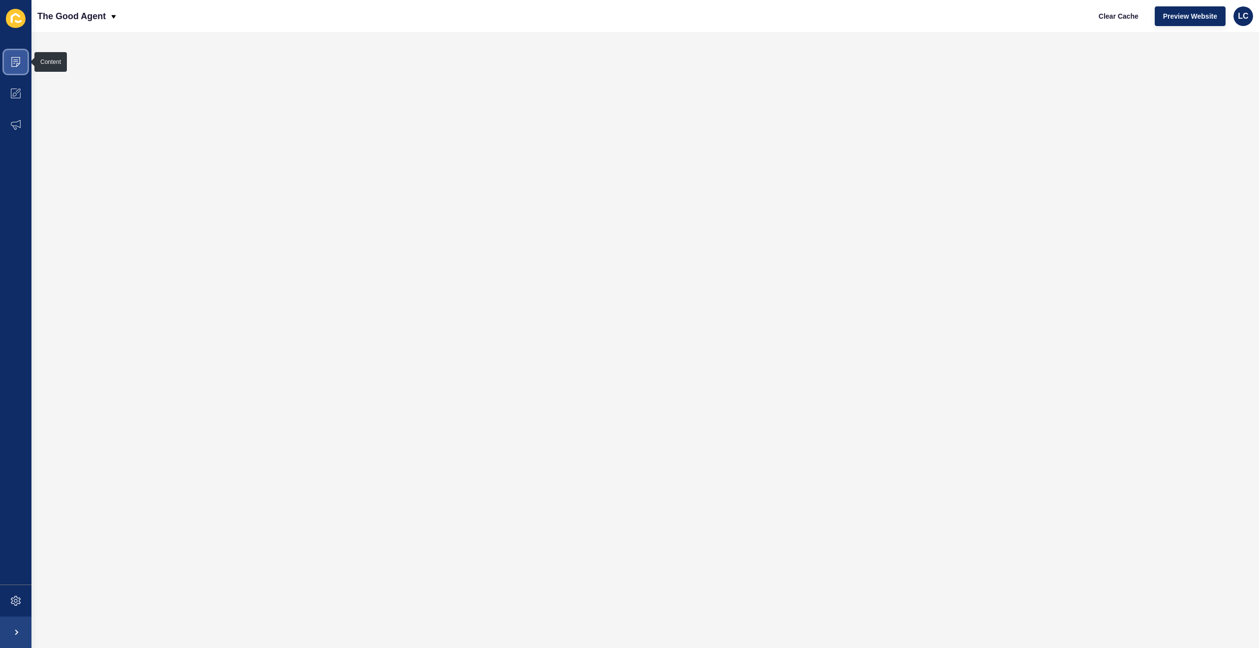
click at [9, 60] on span at bounding box center [15, 61] width 31 height 31
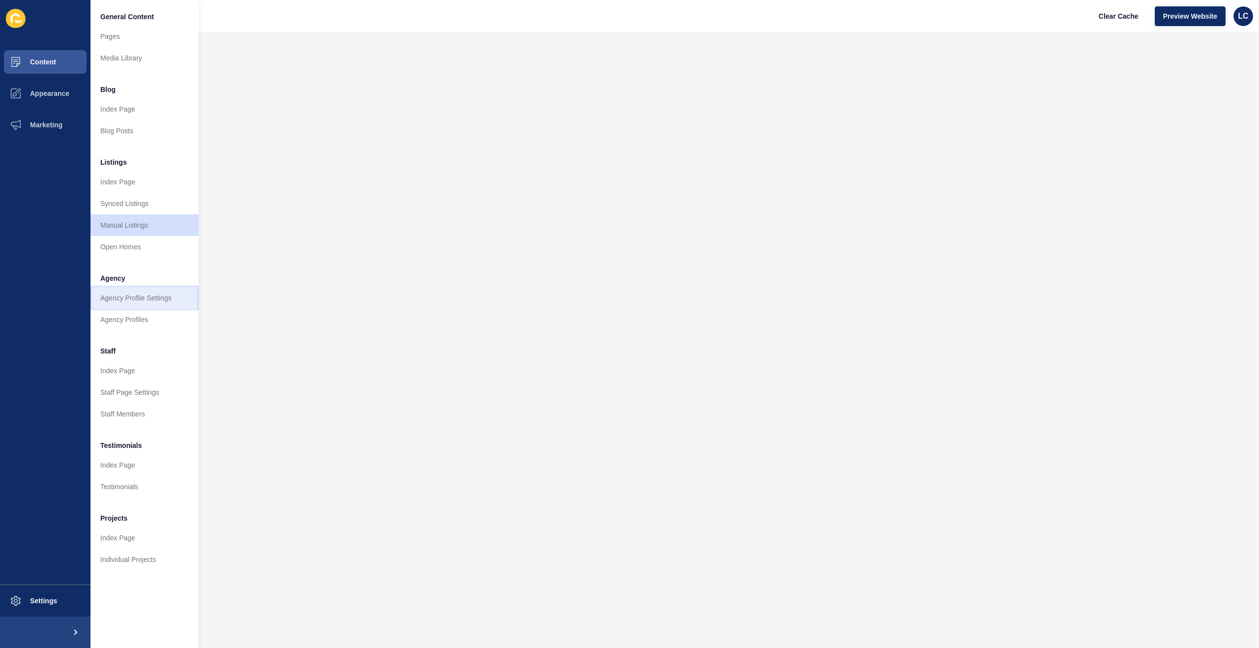
click at [130, 299] on link "Agency Profile Settings" at bounding box center [144, 298] width 108 height 22
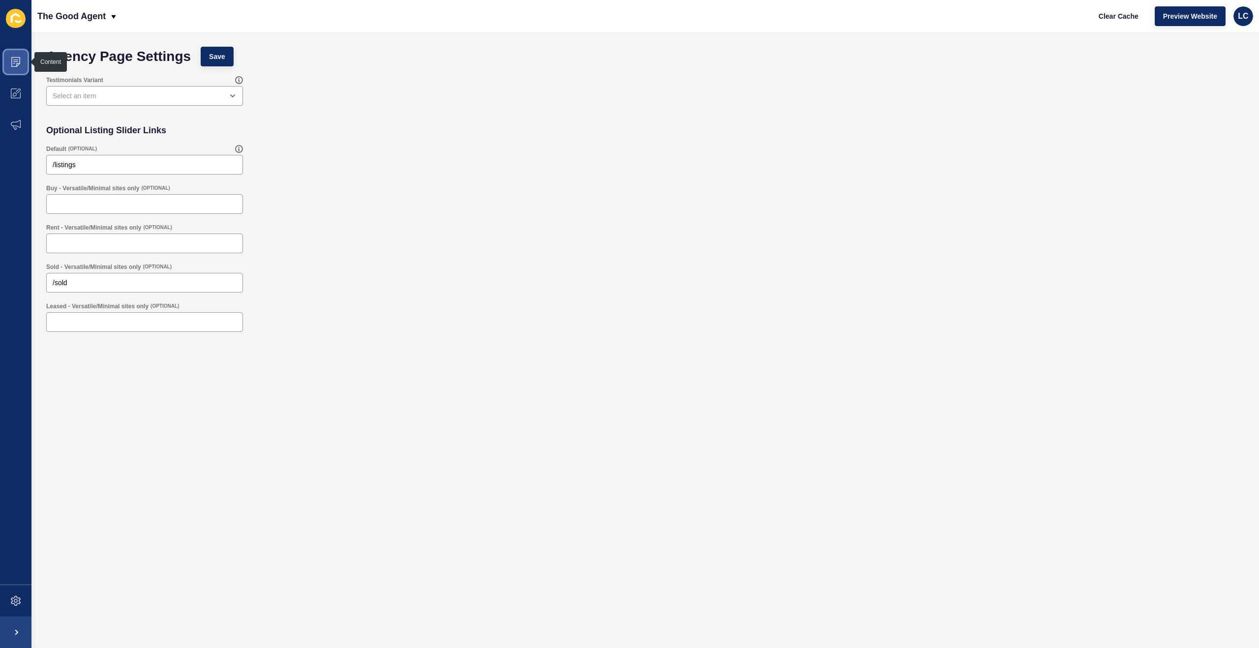
click at [18, 63] on icon at bounding box center [15, 62] width 9 height 10
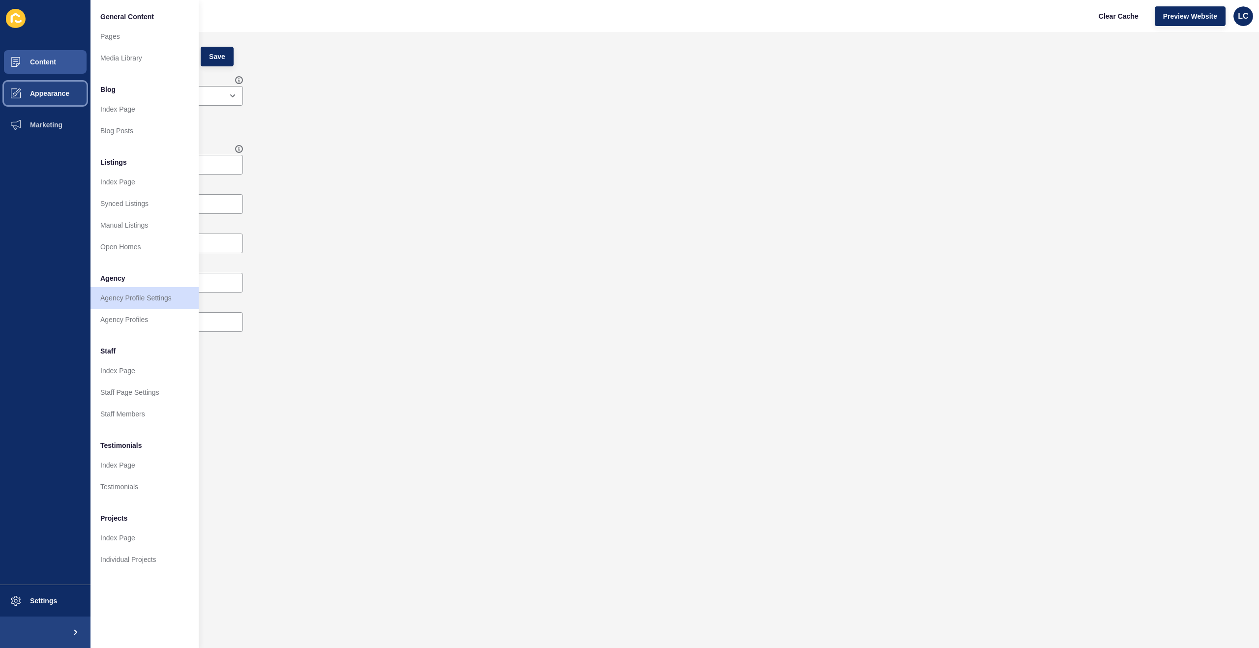
click at [54, 87] on button "Appearance" at bounding box center [45, 93] width 90 height 31
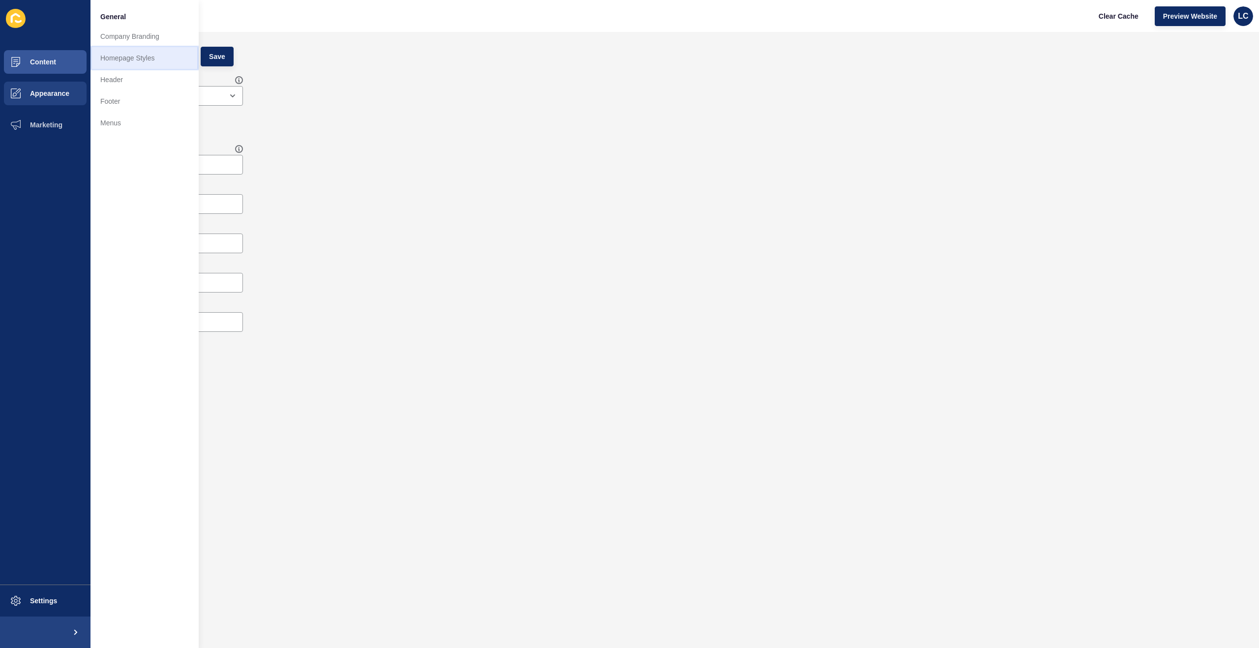
click at [116, 59] on link "Homepage Styles" at bounding box center [144, 58] width 108 height 22
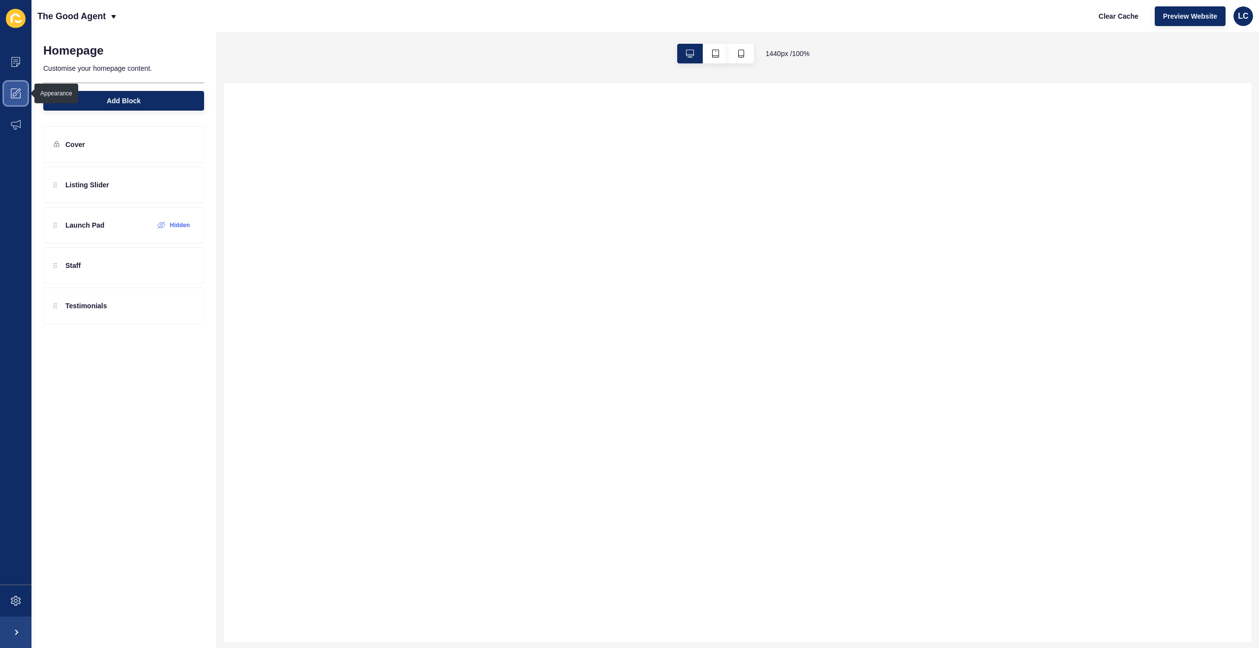
click at [18, 92] on icon at bounding box center [16, 94] width 10 height 10
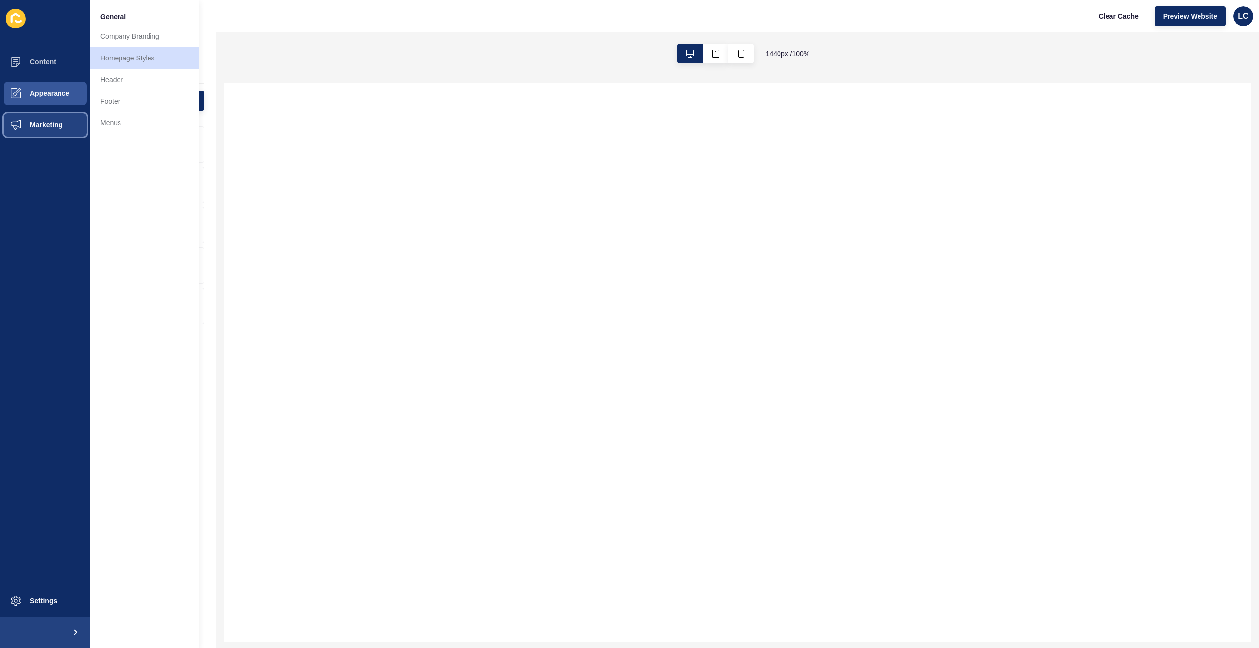
click at [49, 120] on button "Marketing" at bounding box center [45, 124] width 90 height 31
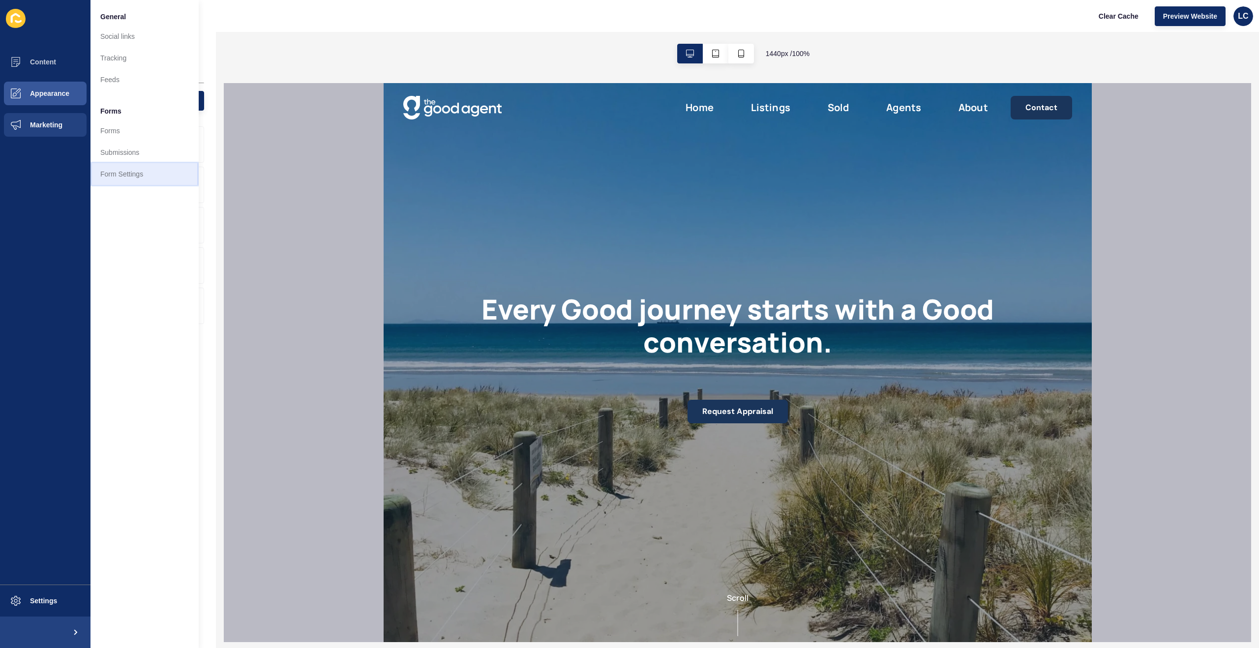
click at [117, 172] on link "Form Settings" at bounding box center [144, 174] width 108 height 22
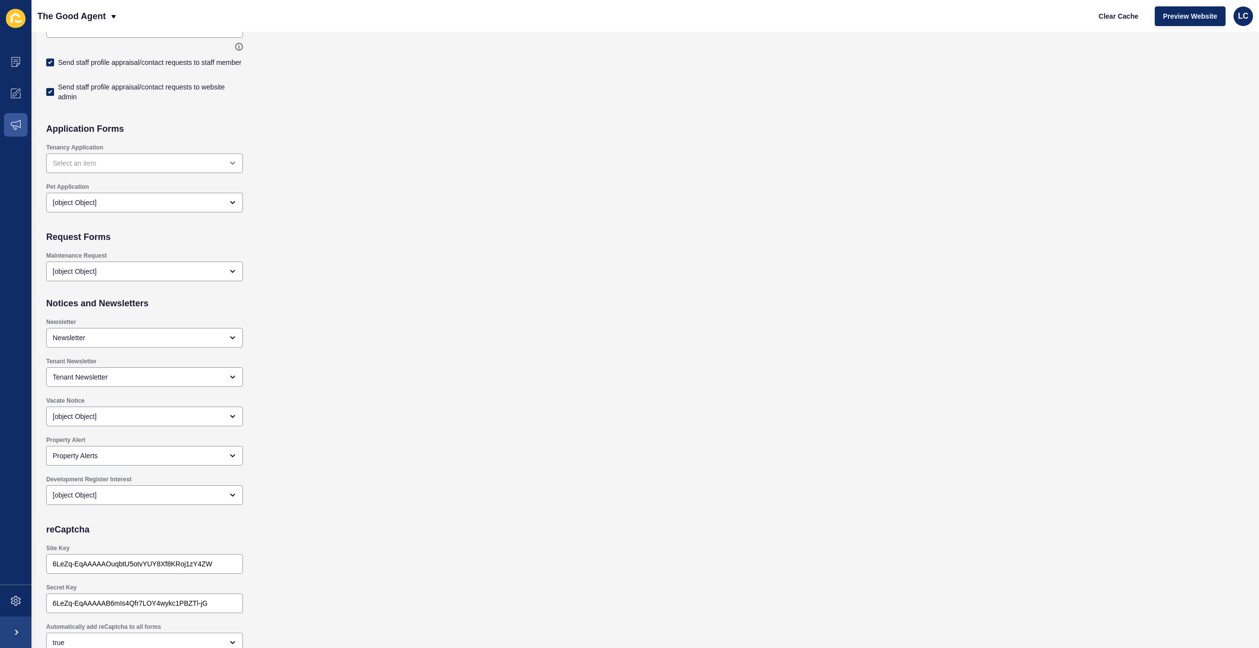
scroll to position [661, 0]
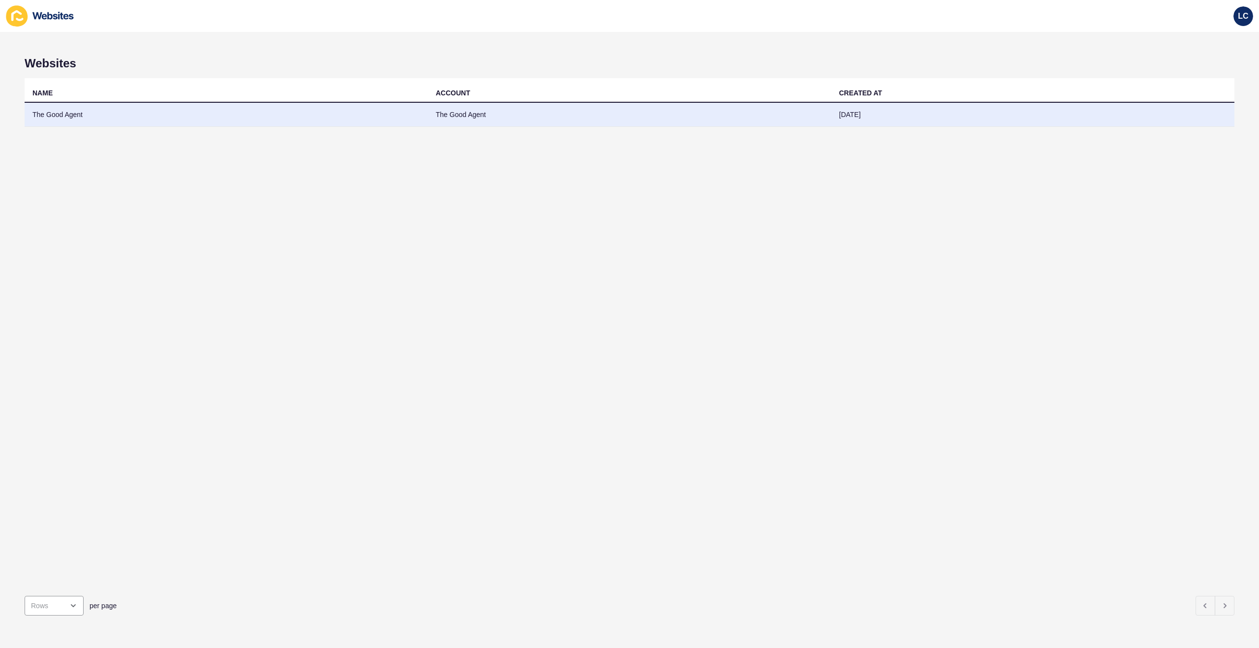
click at [465, 111] on td "The Good Agent" at bounding box center [629, 115] width 403 height 24
